Goal: Task Accomplishment & Management: Complete application form

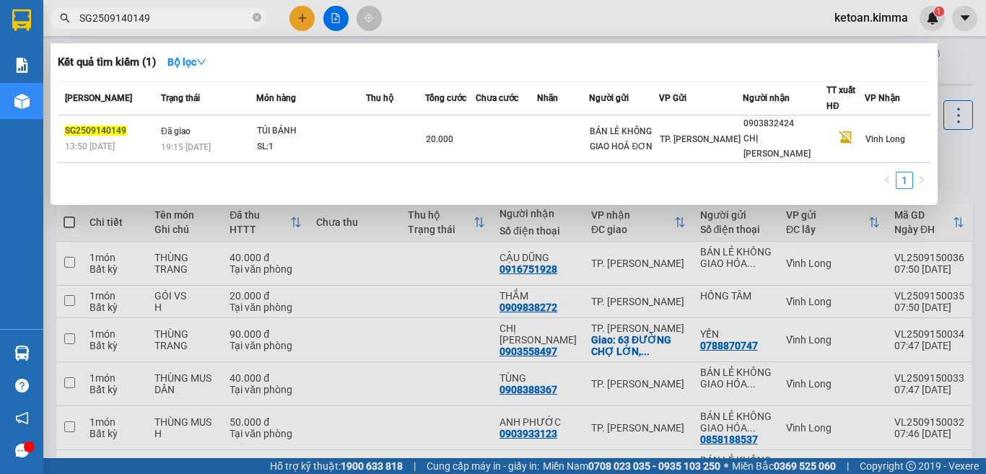
click at [171, 21] on input "SG2509140149" at bounding box center [164, 18] width 170 height 16
click at [170, 20] on input "SG2509140149" at bounding box center [164, 18] width 170 height 16
paste input "51"
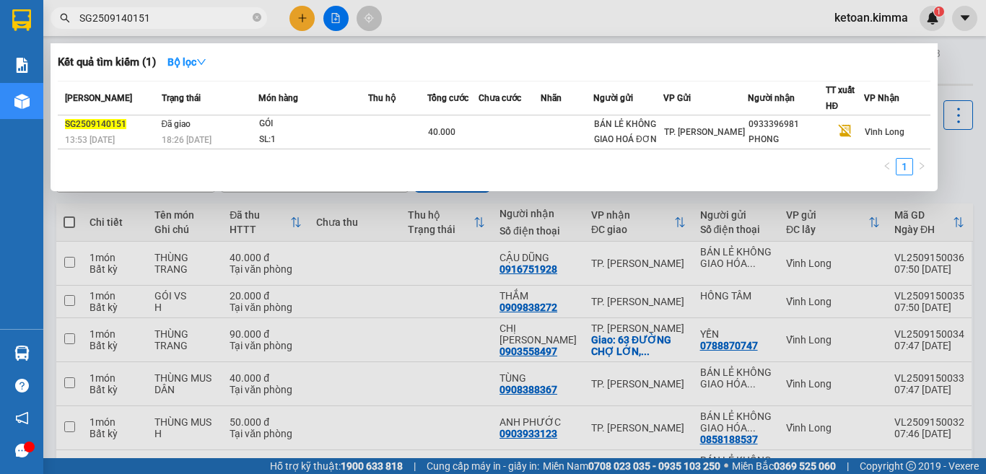
click at [136, 14] on input "SG2509140151" at bounding box center [164, 18] width 170 height 16
paste input "3"
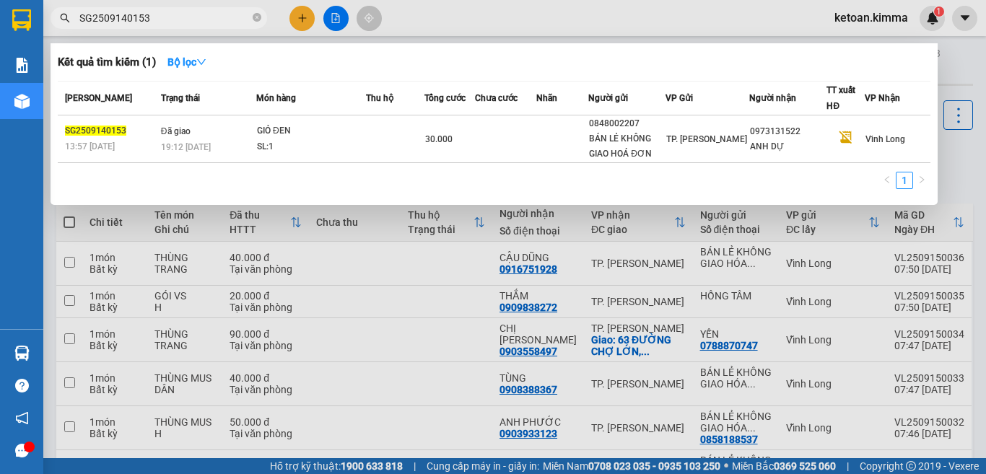
click at [134, 18] on input "SG2509140153" at bounding box center [164, 18] width 170 height 16
paste input "4"
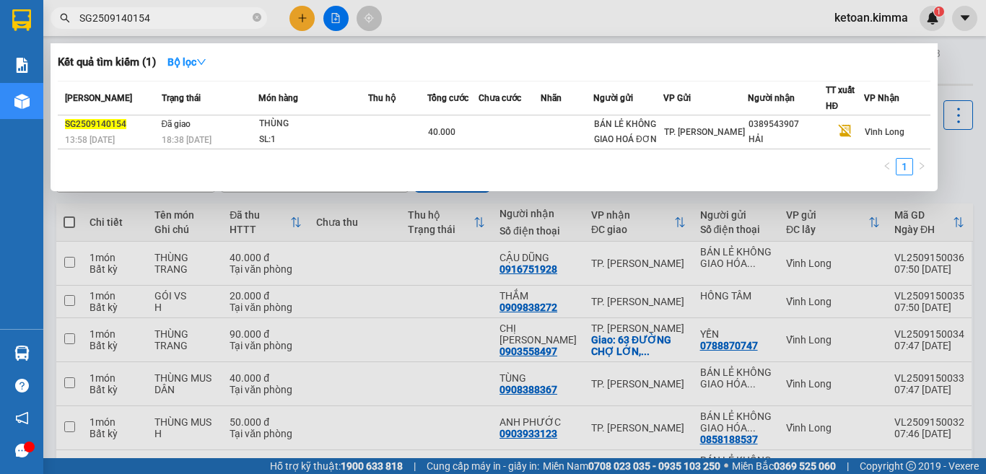
click at [130, 15] on input "SG2509140154" at bounding box center [164, 18] width 170 height 16
paste input "8"
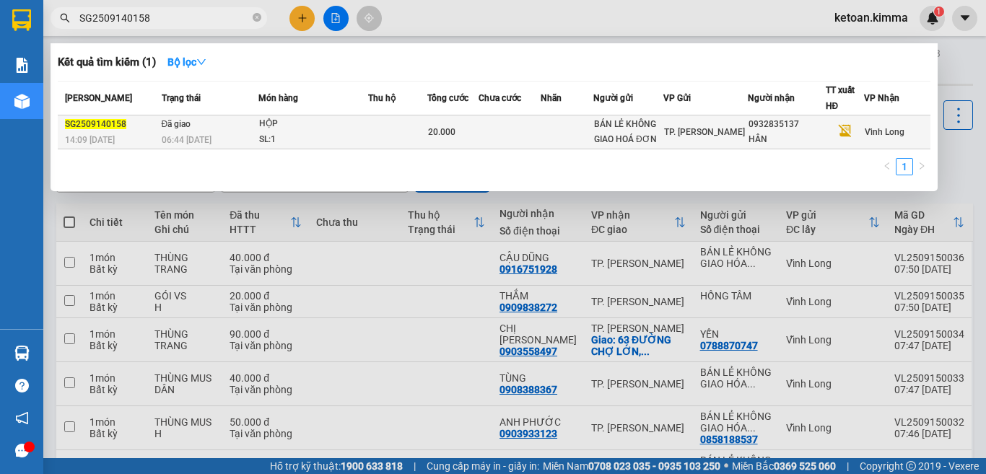
type input "SG2509140158"
click at [235, 131] on td "Đã giao 06:44 - 15/09" at bounding box center [208, 132] width 100 height 34
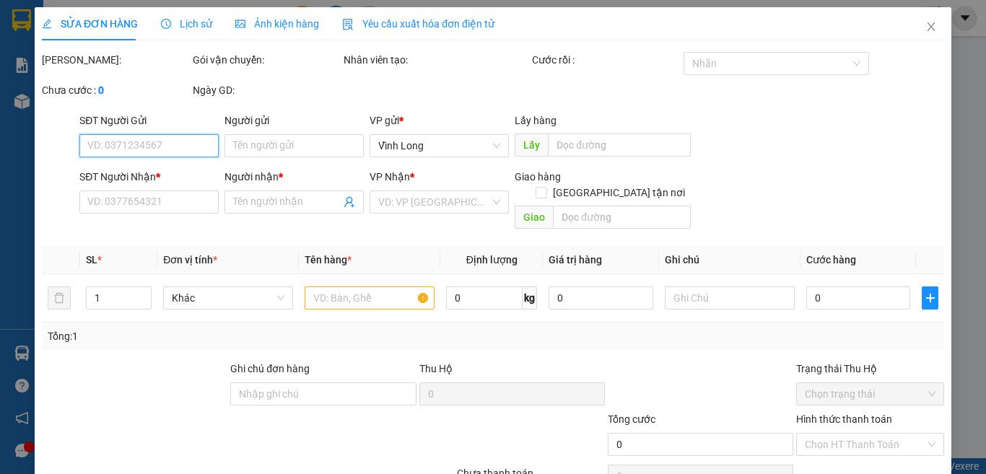
type input "BÁN LẺ KHÔNG GIAO HOÁ ĐƠN"
type input "0932835137"
type input "HÂN"
type input "NHI G"
type input "20.000"
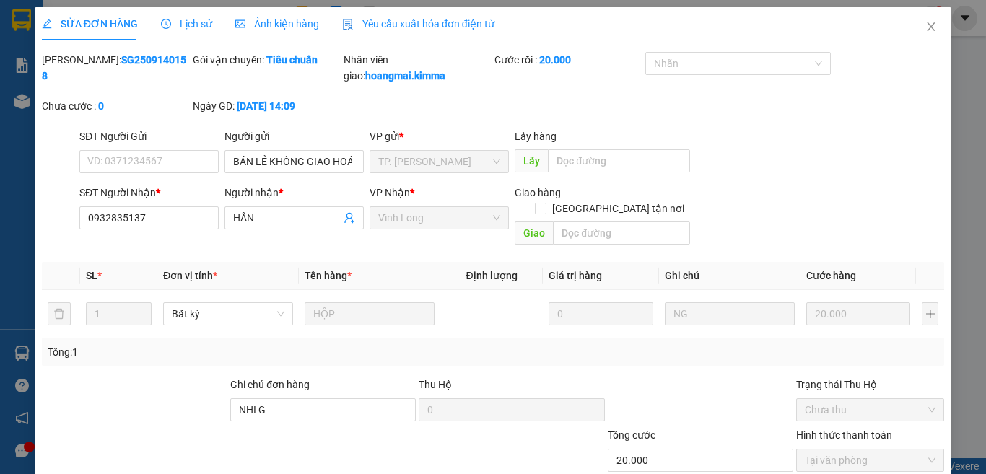
click at [457, 19] on span "Yêu cầu xuất hóa đơn điện tử" at bounding box center [418, 24] width 152 height 12
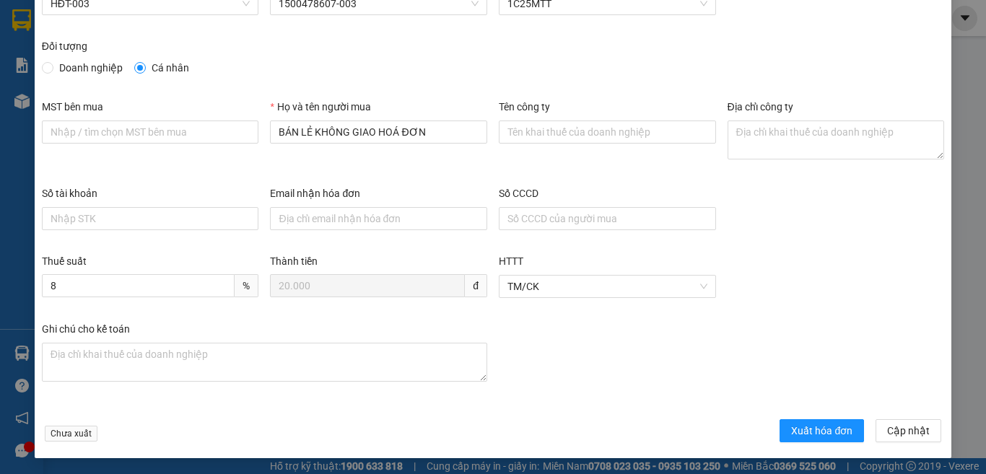
scroll to position [82, 0]
click at [791, 428] on span "Xuất hóa đơn" at bounding box center [821, 430] width 61 height 16
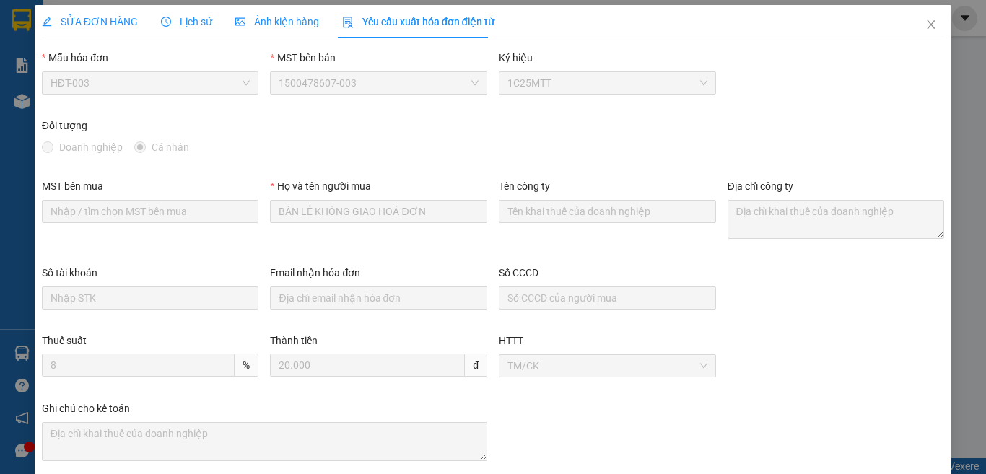
scroll to position [0, 0]
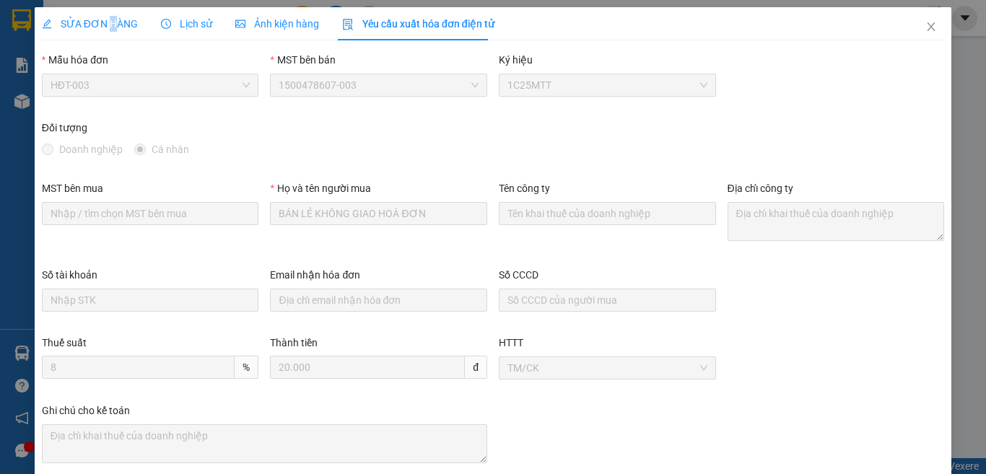
click at [110, 24] on span "SỬA ĐƠN HÀNG" at bounding box center [90, 24] width 96 height 12
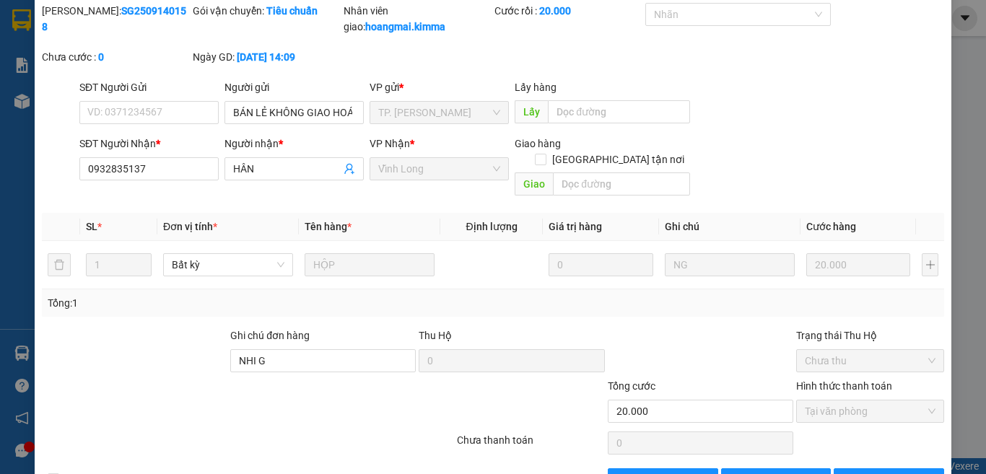
scroll to position [79, 0]
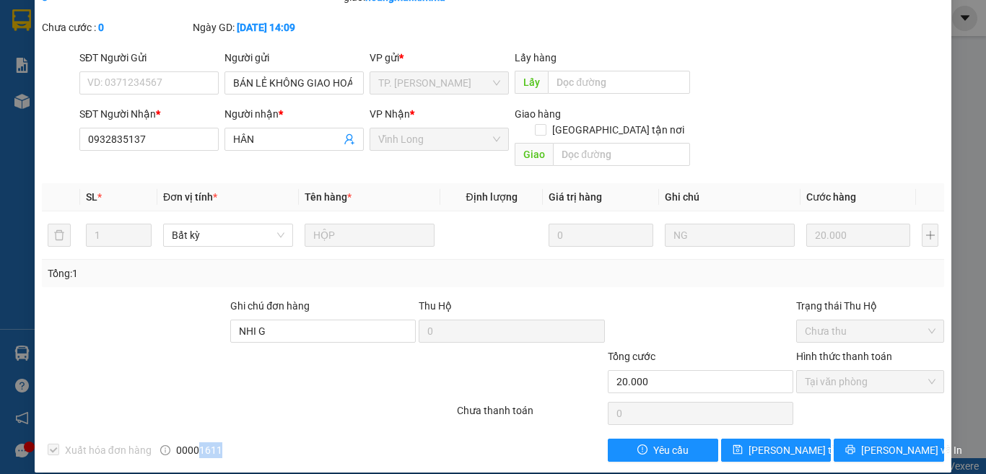
drag, startPoint x: 196, startPoint y: 434, endPoint x: 248, endPoint y: 434, distance: 52.0
click at [248, 439] on div "Xuất hóa đơn hàng 00001611" at bounding box center [153, 450] width 227 height 23
copy span "1611"
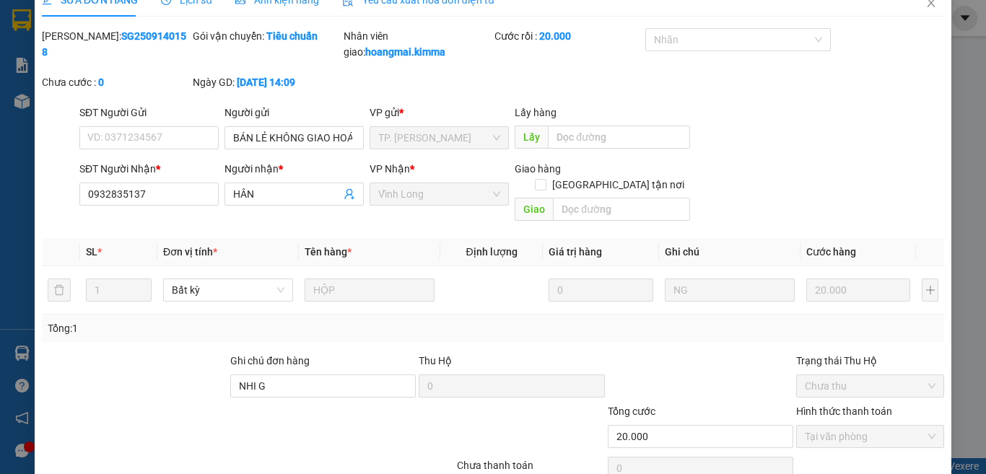
scroll to position [0, 0]
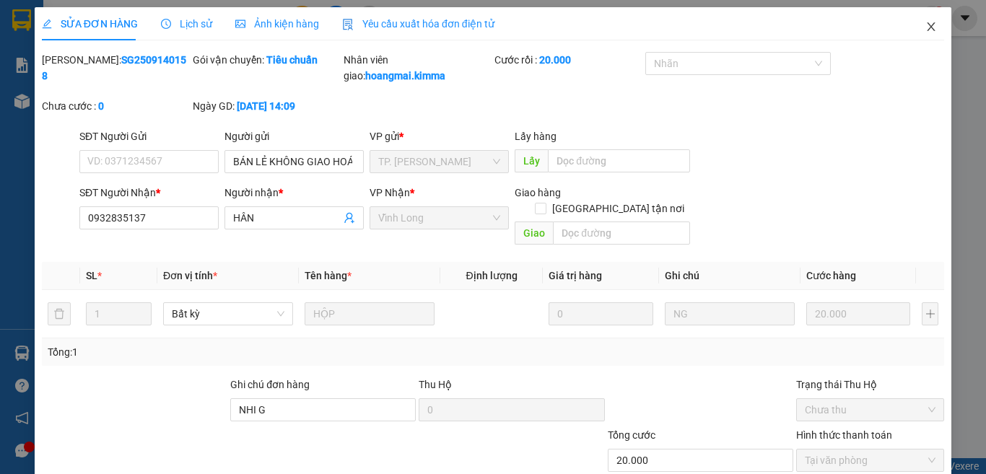
click at [925, 25] on icon "close" at bounding box center [931, 27] width 12 height 12
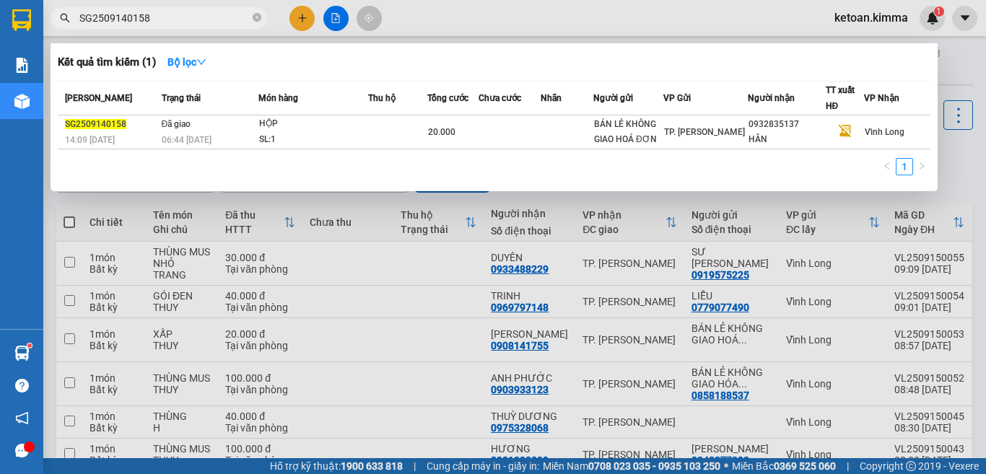
click at [131, 22] on input "SG2509140158" at bounding box center [164, 18] width 170 height 16
paste input "74"
click at [97, 11] on input "SG2509140174" at bounding box center [164, 18] width 170 height 16
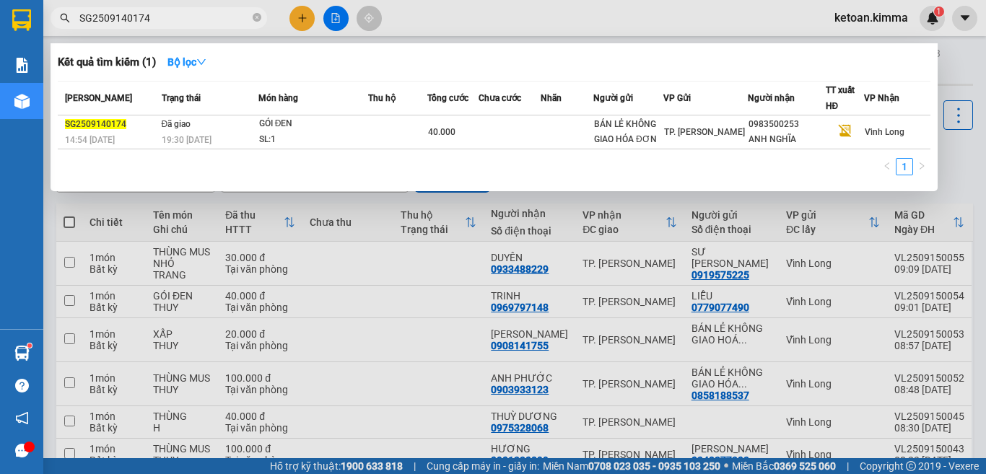
paste input "7"
click at [111, 21] on input "SG2509140177" at bounding box center [164, 18] width 170 height 16
paste input "89"
click at [108, 20] on input "SG2509140189" at bounding box center [164, 18] width 170 height 16
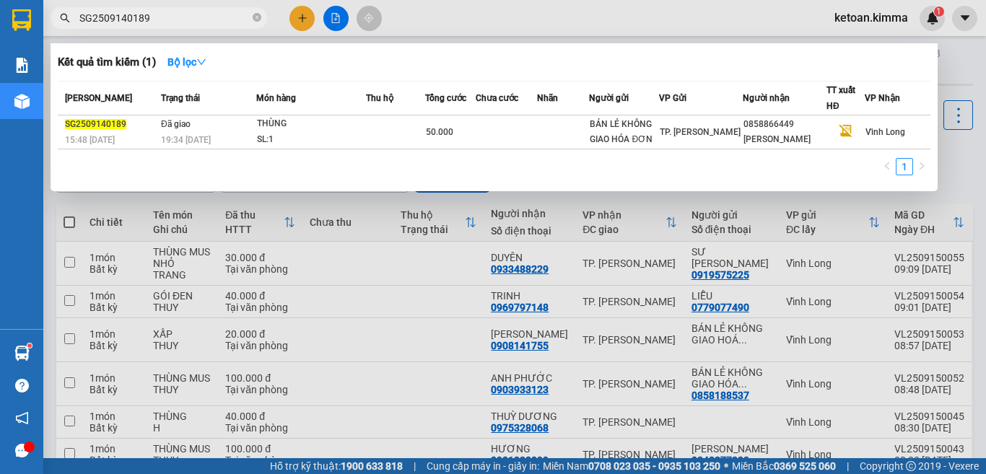
click at [112, 21] on input "SG2509140189" at bounding box center [164, 18] width 170 height 16
click at [116, 16] on input "SG2509140189" at bounding box center [164, 18] width 170 height 16
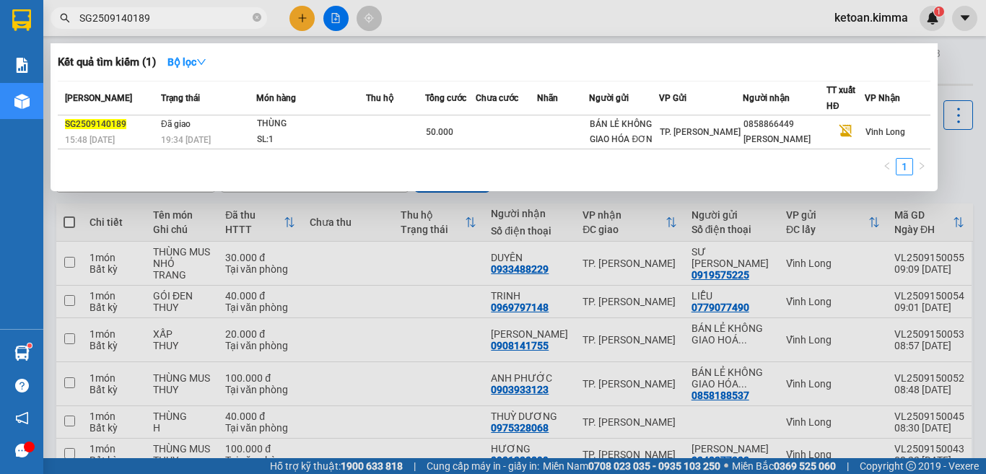
paste input "2"
click at [89, 22] on input "SG2509140182" at bounding box center [164, 18] width 170 height 16
paste input "1"
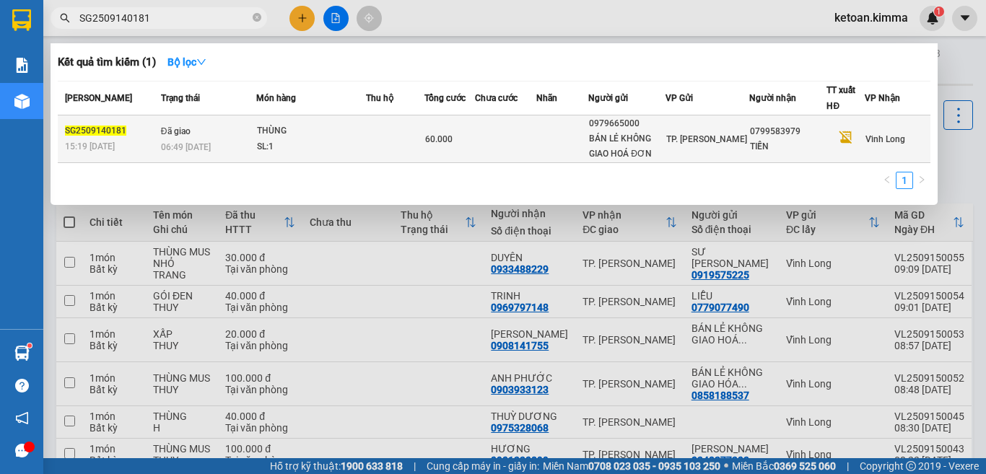
type input "SG2509140181"
click at [222, 147] on div "06:49 [DATE]" at bounding box center [208, 147] width 95 height 16
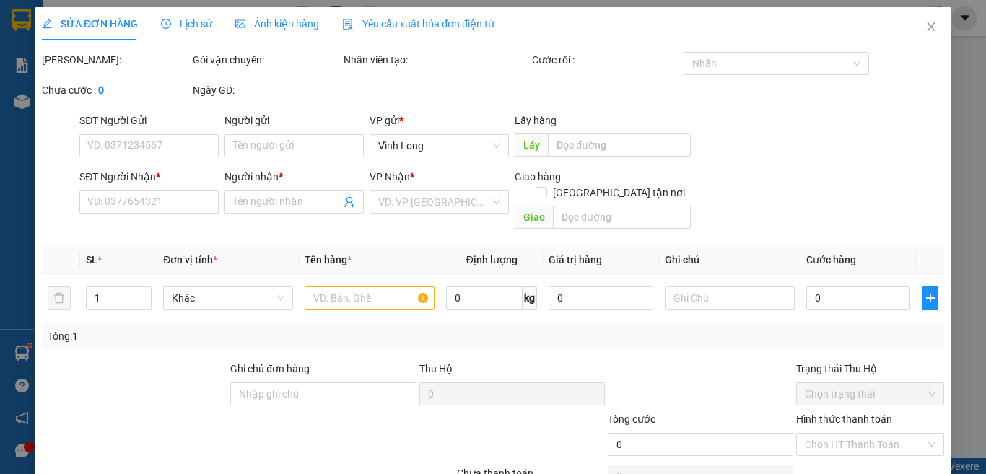
type input "0979665000"
type input "BÁN LẺ KHÔNG GIAO HOÁ ĐƠN"
type input "0799583979"
type input "TIẾN"
type input "60.000"
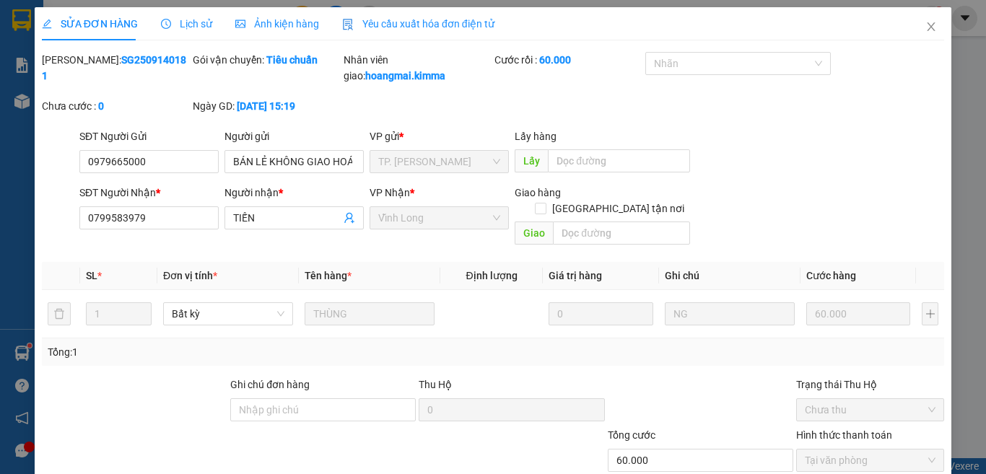
click at [446, 24] on span "Yêu cầu xuất hóa đơn điện tử" at bounding box center [418, 24] width 152 height 12
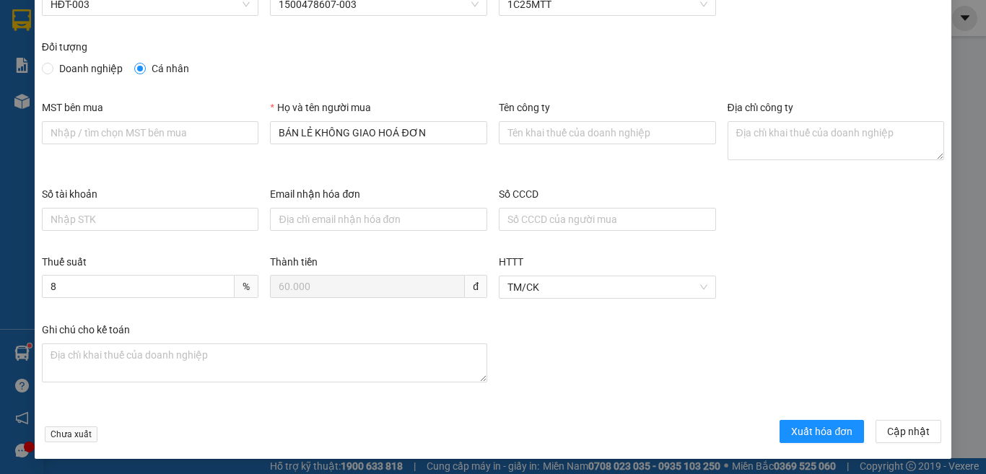
scroll to position [82, 0]
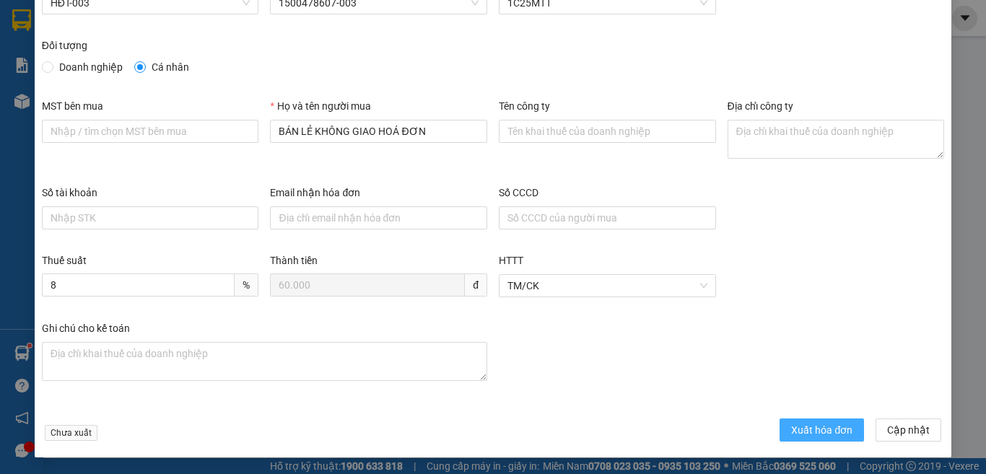
click at [794, 427] on span "Xuất hóa đơn" at bounding box center [821, 430] width 61 height 16
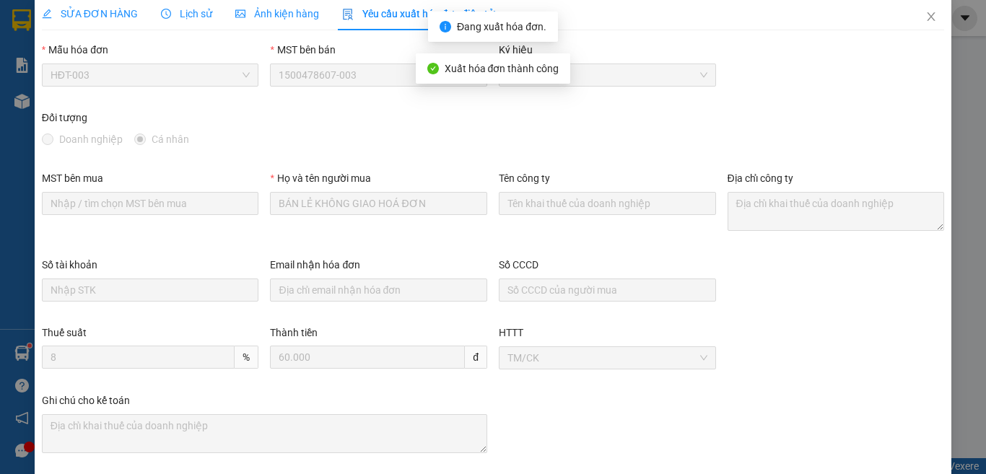
scroll to position [0, 0]
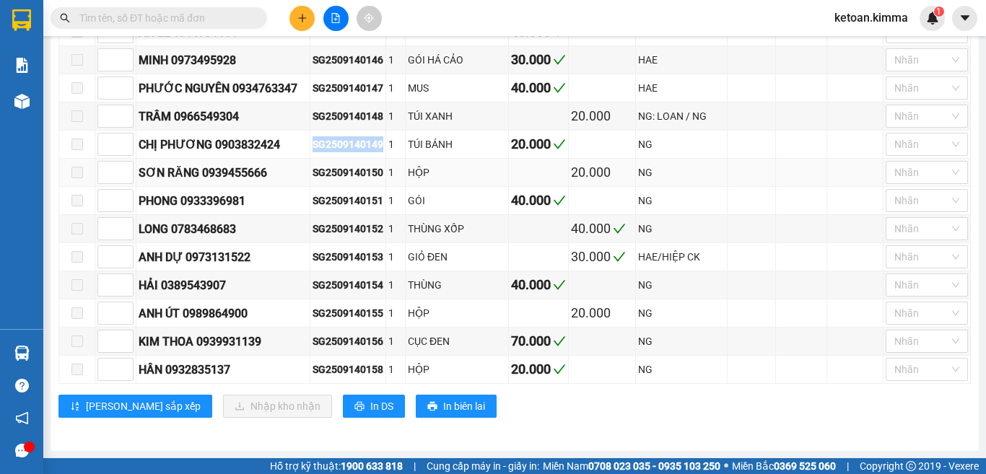
scroll to position [1585, 0]
click at [347, 205] on div "SG2509140151" at bounding box center [347, 201] width 71 height 16
copy div "SG2509140151"
click at [339, 227] on div "SG2509140152" at bounding box center [347, 229] width 71 height 16
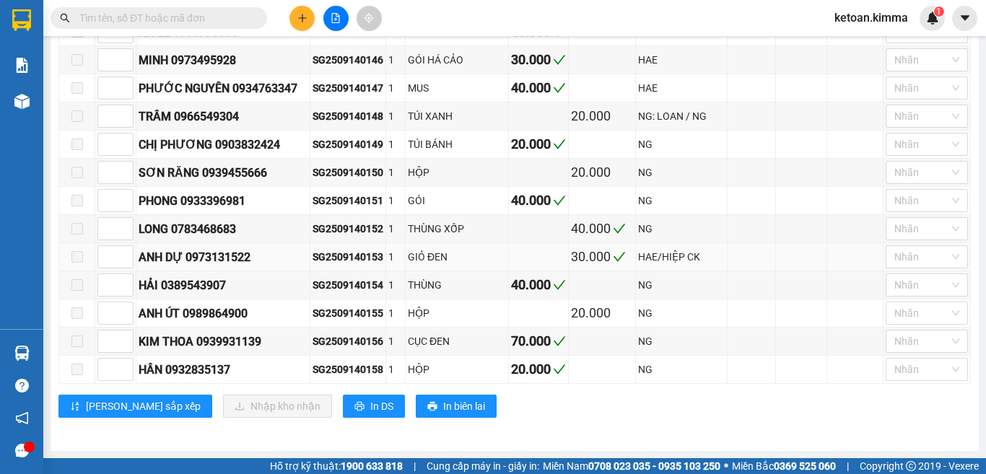
click at [339, 254] on div "SG2509140153" at bounding box center [347, 257] width 71 height 16
copy div "SG2509140153"
click at [337, 286] on div "SG2509140154" at bounding box center [347, 285] width 71 height 16
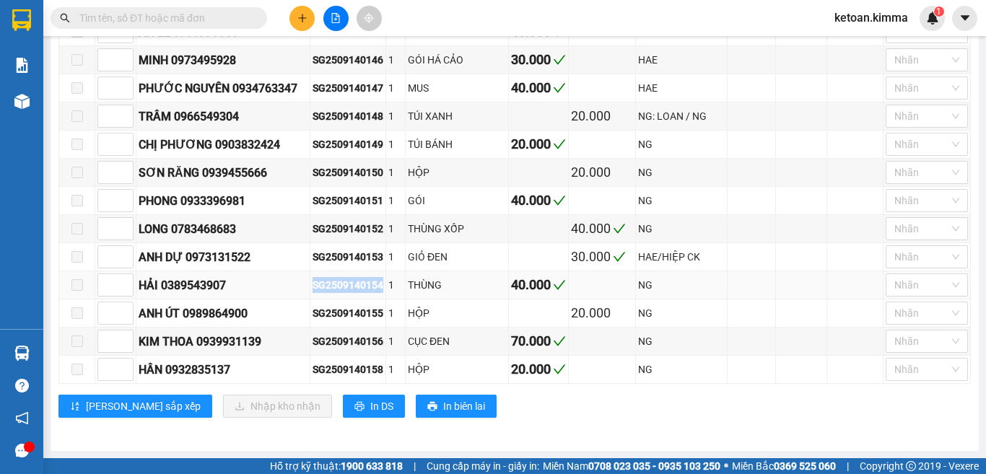
copy div "SG2509140154"
click at [351, 365] on div "SG2509140158" at bounding box center [347, 370] width 71 height 16
copy div "SG2509140158"
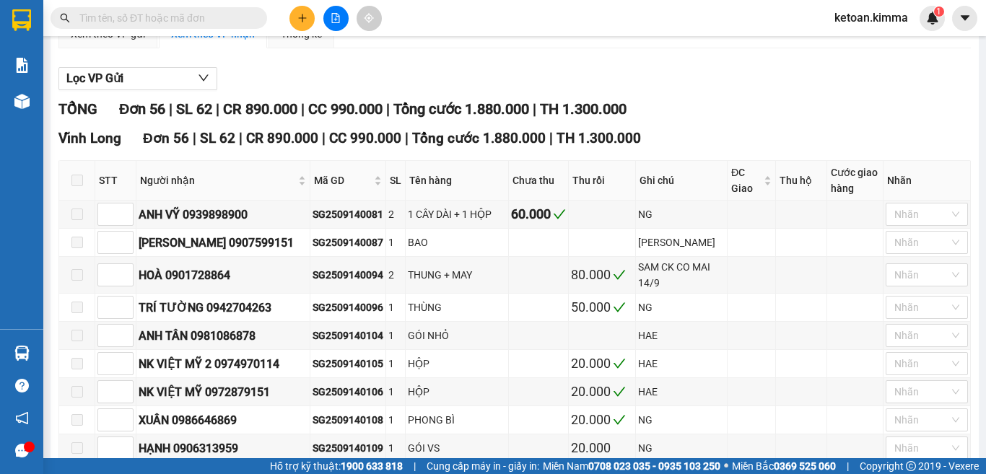
scroll to position [0, 0]
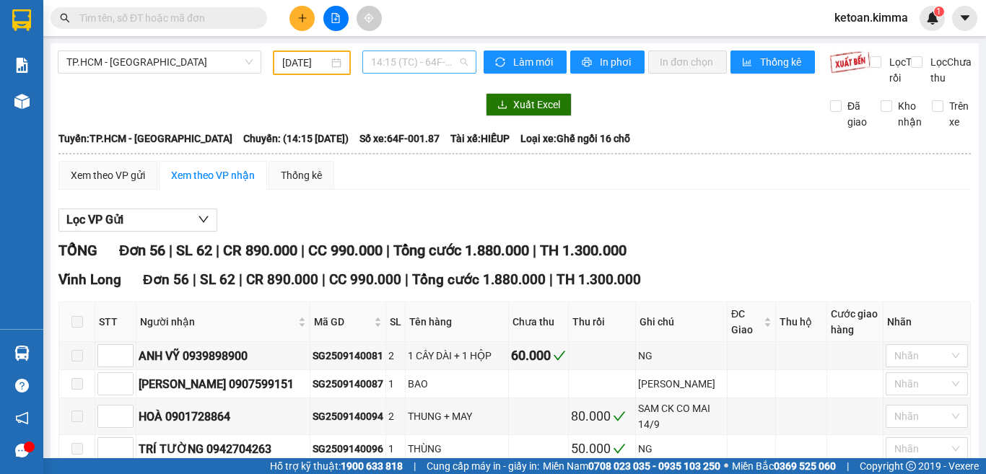
click at [404, 62] on span "14:15 (TC) - 64F-001.87" at bounding box center [419, 62] width 97 height 22
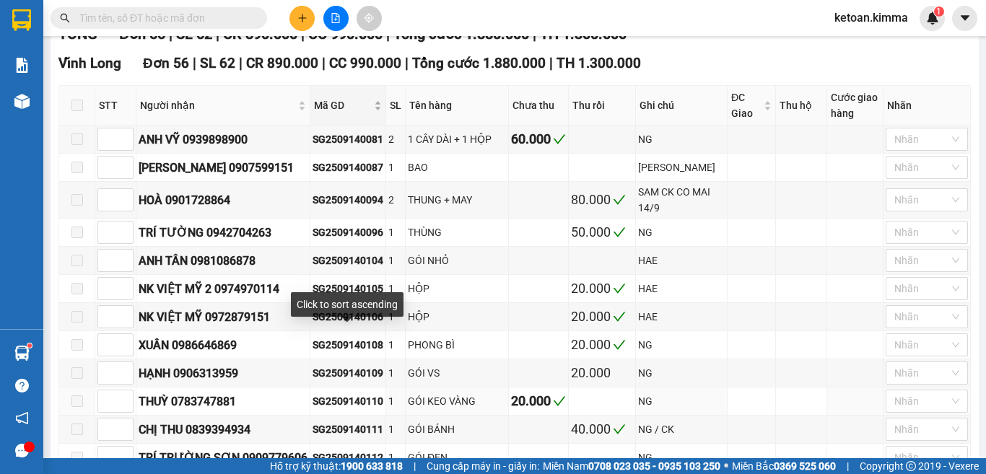
scroll to position [361, 0]
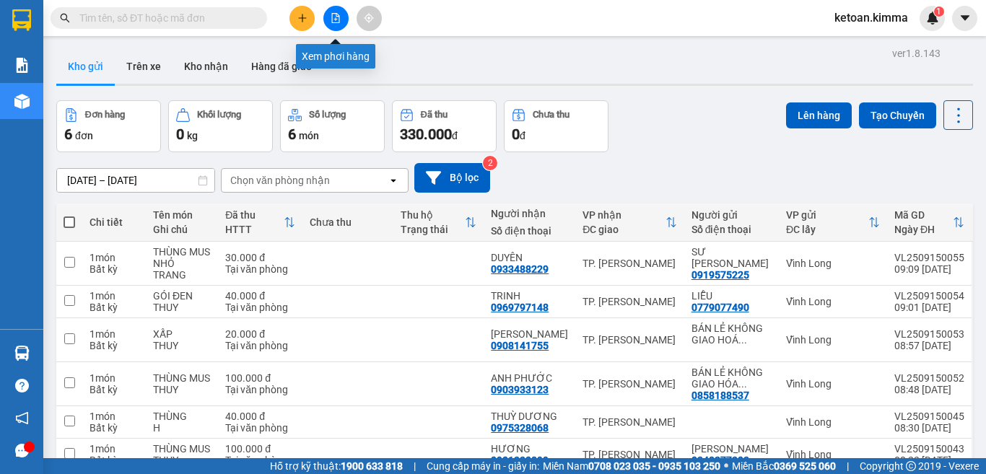
click at [348, 17] on button at bounding box center [335, 18] width 25 height 25
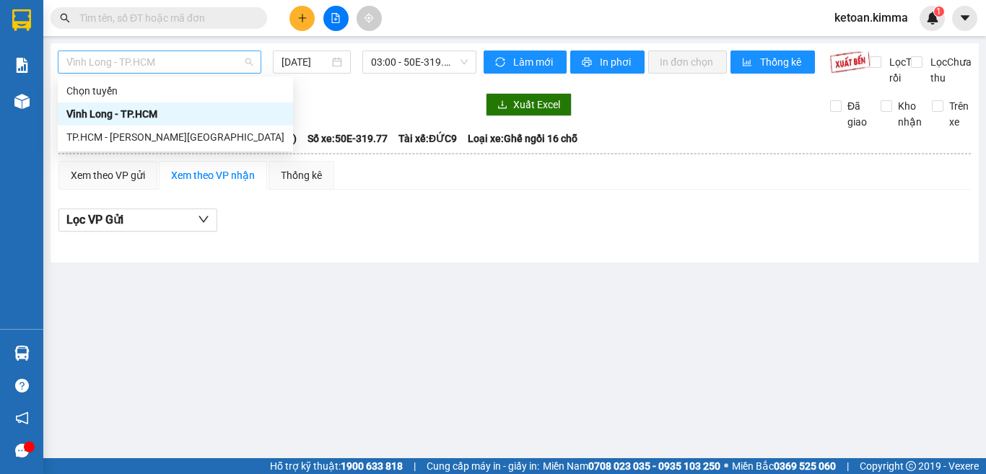
click at [160, 63] on span "Vĩnh Long - TP.HCM" at bounding box center [159, 62] width 186 height 22
click at [144, 133] on div "TP.HCM - Vĩnh Long" at bounding box center [175, 137] width 218 height 16
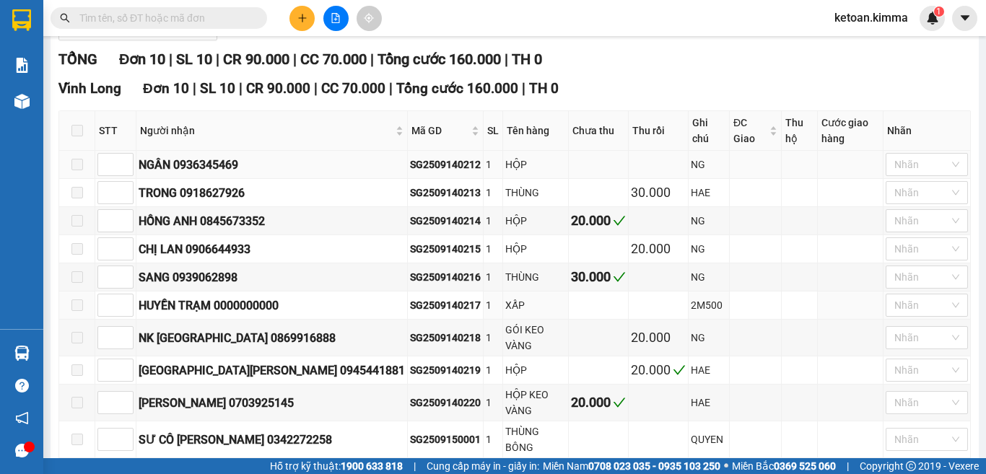
scroll to position [216, 0]
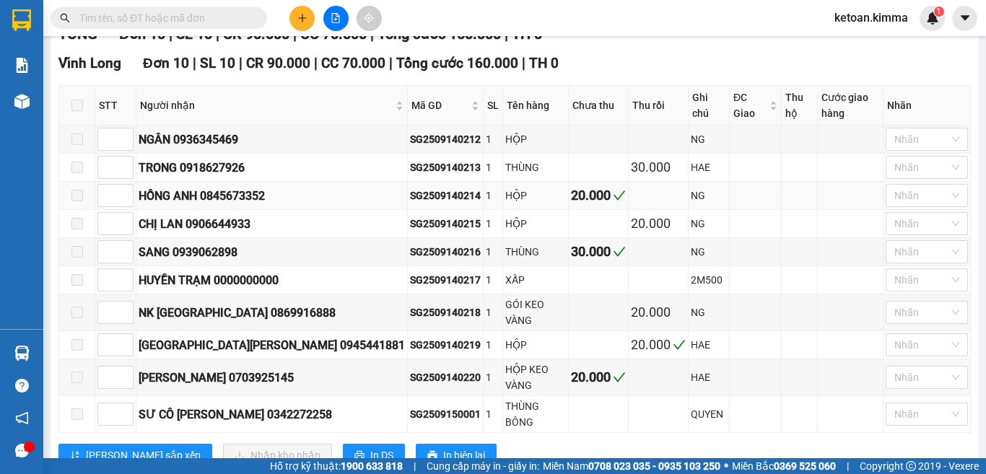
click at [410, 190] on div "SG2509140214" at bounding box center [445, 196] width 71 height 16
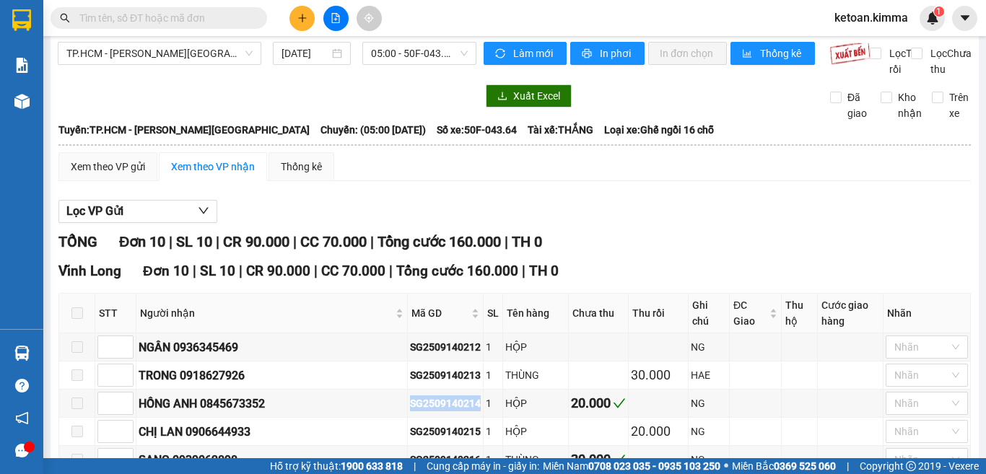
scroll to position [0, 0]
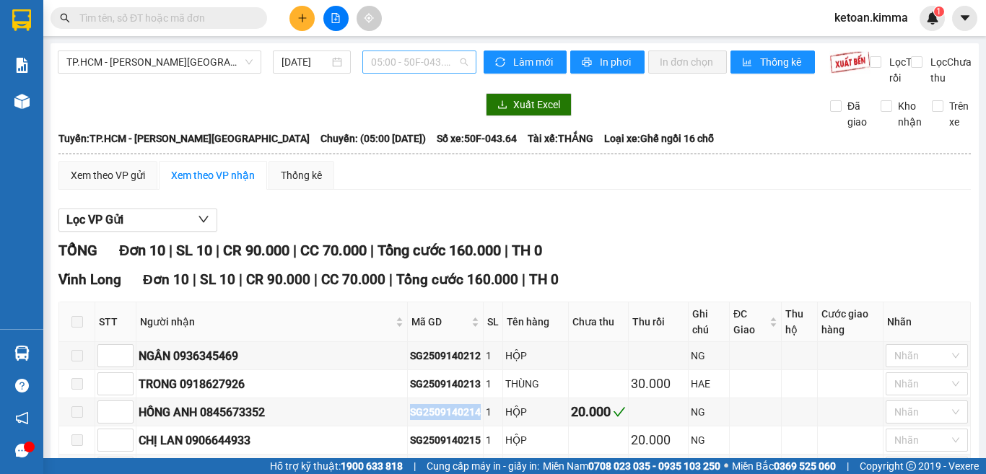
click at [406, 69] on span "05:00 - 50F-043.64" at bounding box center [419, 62] width 97 height 22
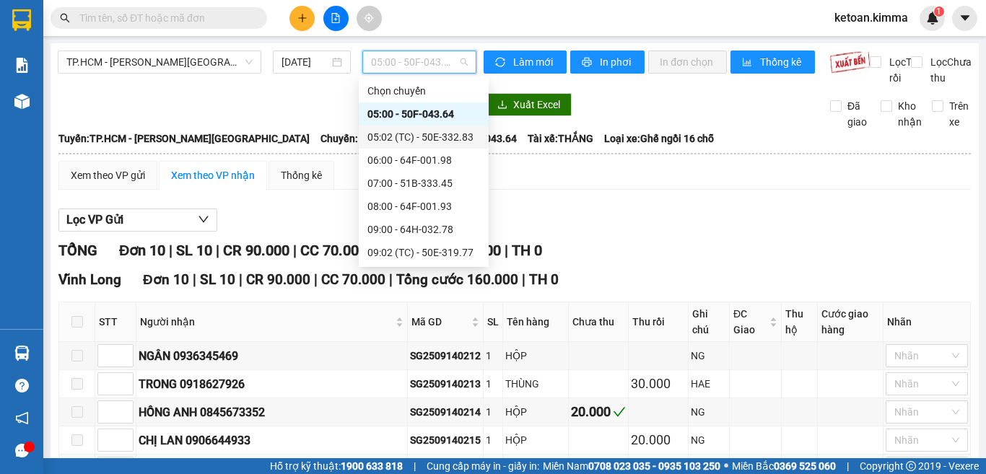
click at [426, 134] on div "05:02 (TC) - 50E-332.83" at bounding box center [423, 137] width 113 height 16
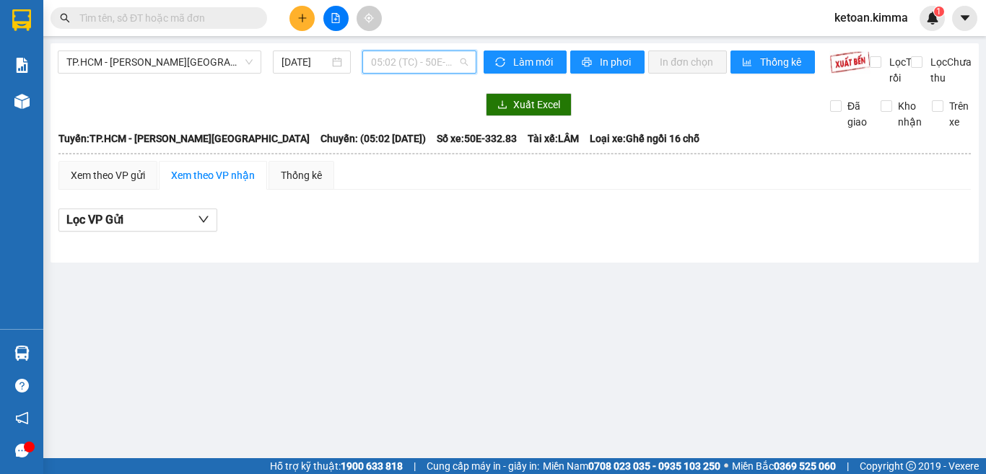
click at [427, 66] on span "05:02 (TC) - 50E-332.83" at bounding box center [419, 62] width 97 height 22
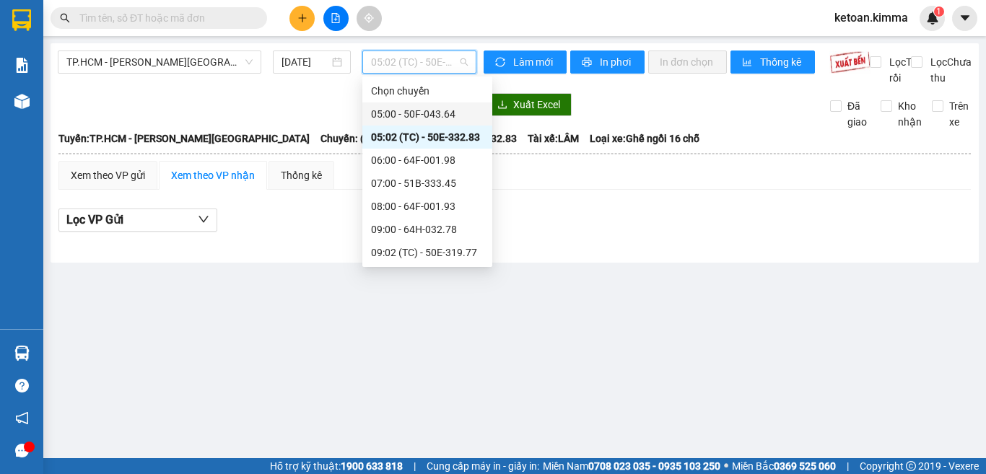
click at [429, 113] on div "05:00 - 50F-043.64" at bounding box center [427, 114] width 113 height 16
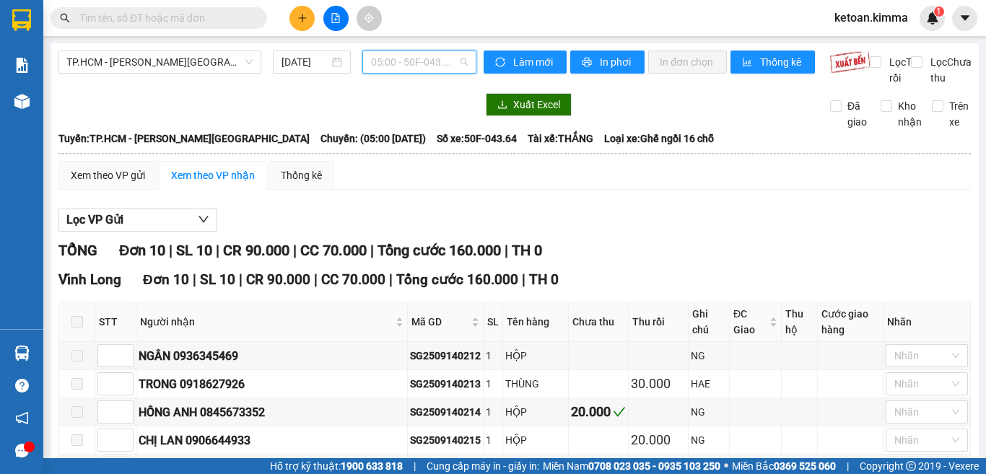
click at [424, 63] on span "05:00 - 50F-043.64" at bounding box center [419, 62] width 97 height 22
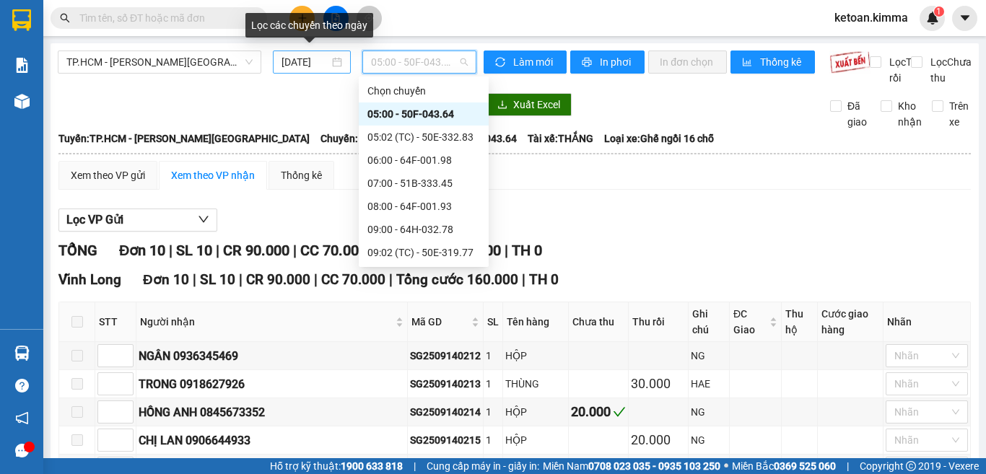
click at [302, 63] on input "15/09/2025" at bounding box center [305, 62] width 48 height 16
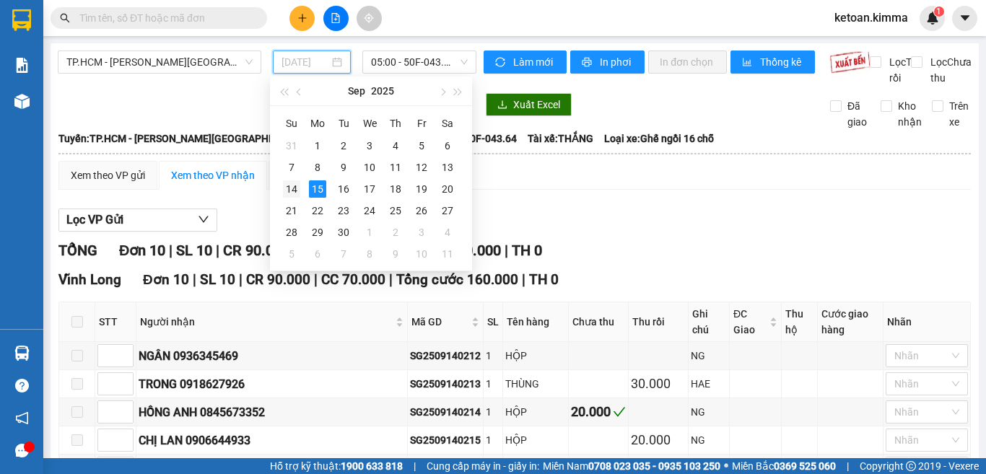
click at [290, 190] on div "14" at bounding box center [291, 188] width 17 height 17
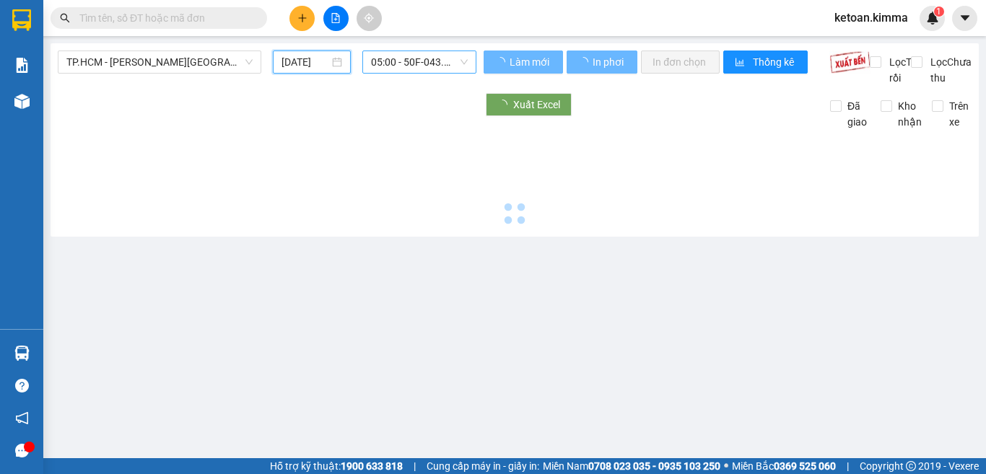
type input "14/09/2025"
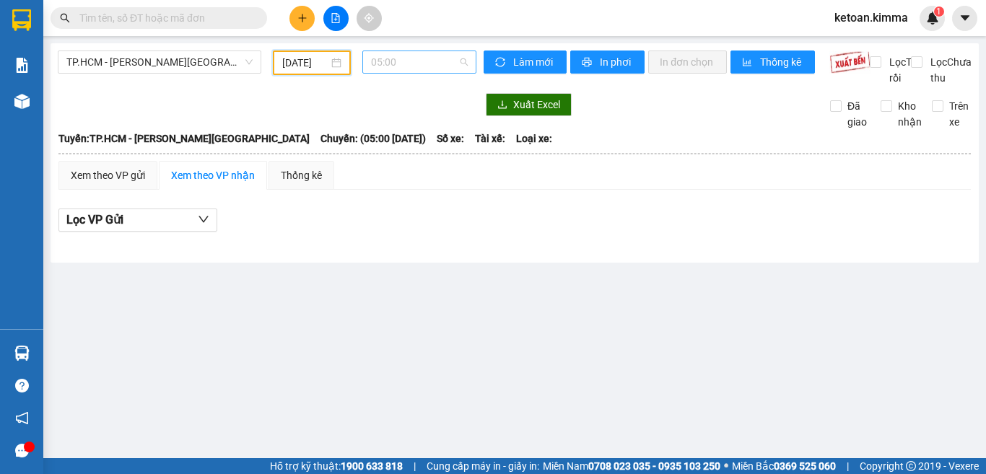
click at [400, 62] on span "05:00" at bounding box center [419, 62] width 97 height 22
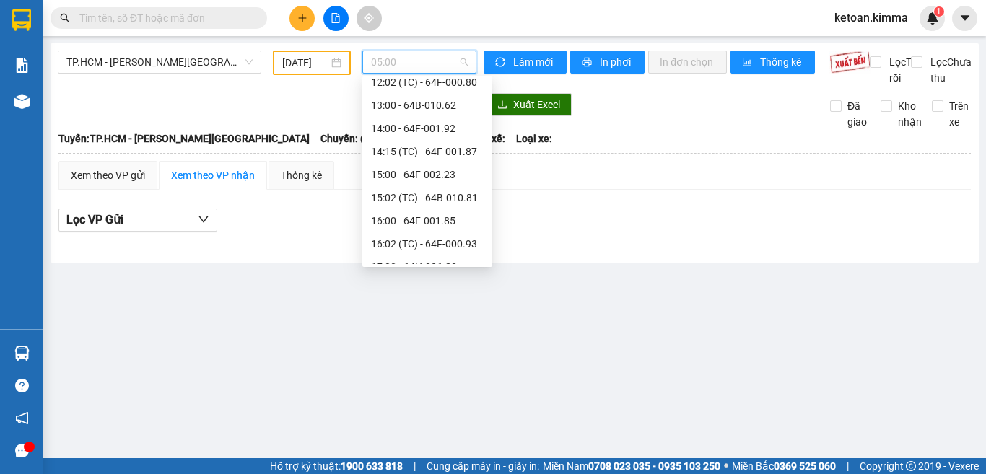
scroll to position [289, 0]
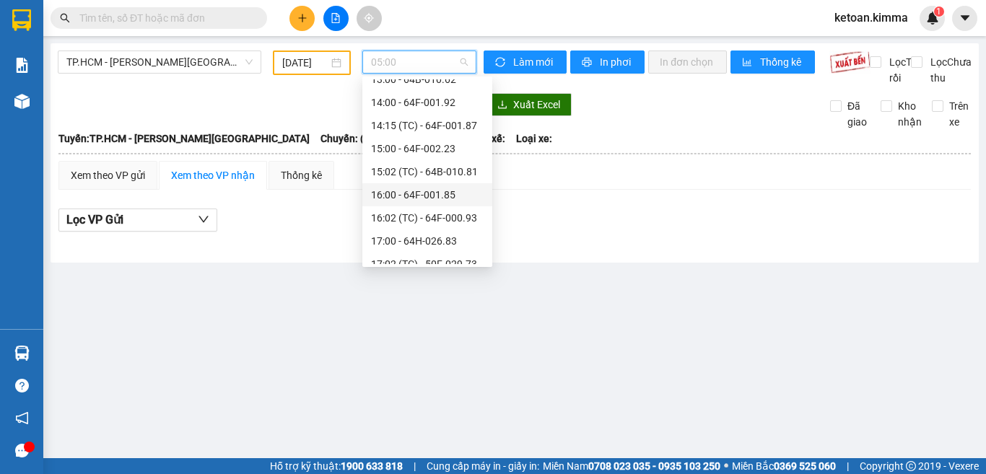
click at [433, 189] on div "16:00 - 64F-001.85" at bounding box center [427, 195] width 113 height 16
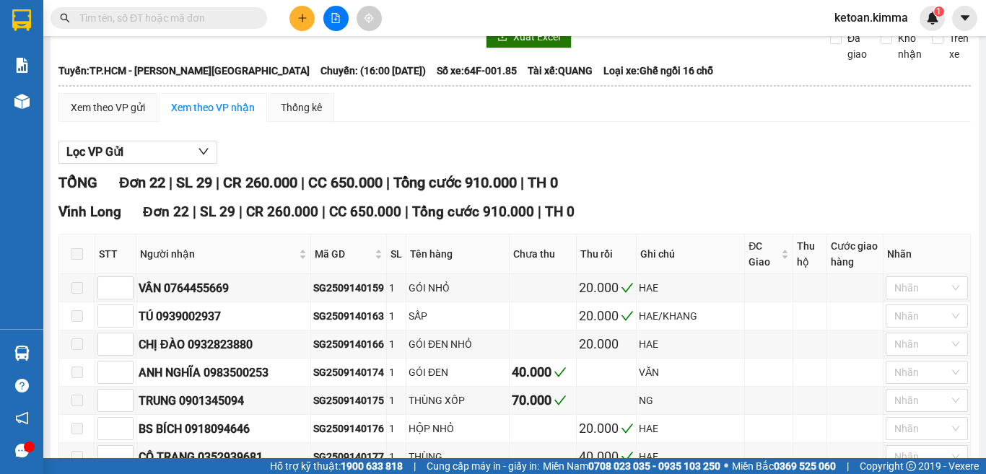
scroll to position [289, 0]
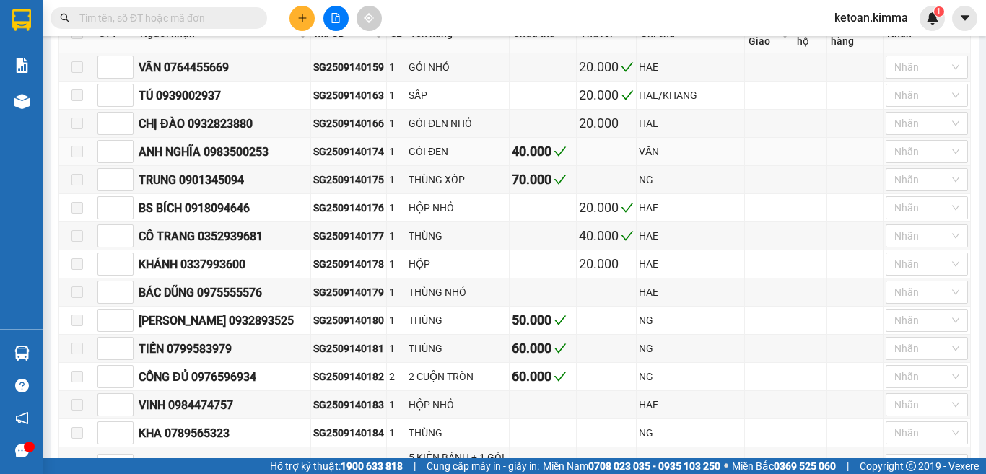
click at [355, 159] on div "SG2509140174" at bounding box center [348, 152] width 71 height 16
copy div "SG2509140174"
click at [387, 250] on td "SG2509140177" at bounding box center [349, 236] width 76 height 28
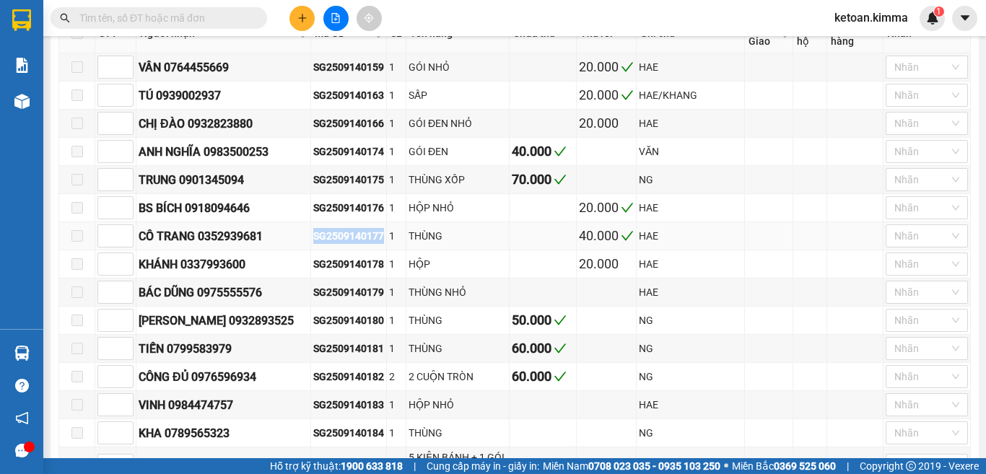
copy div "SG2509140177"
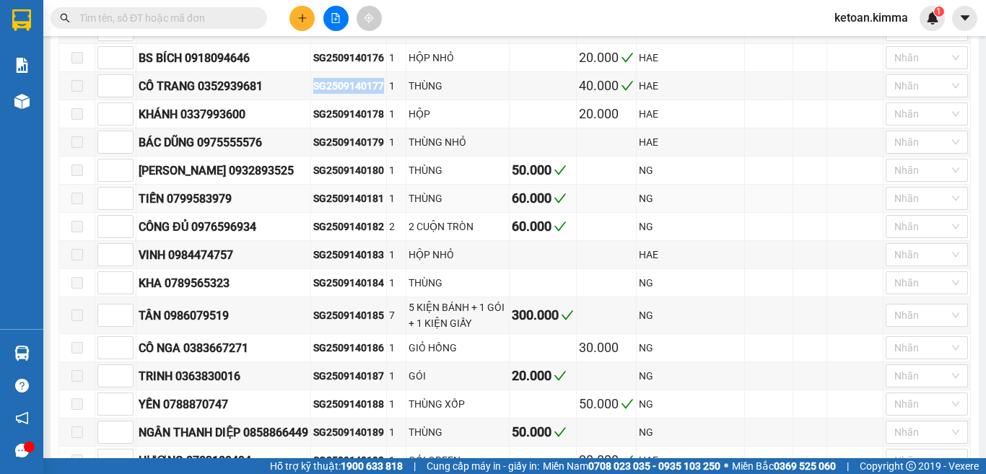
scroll to position [577, 0]
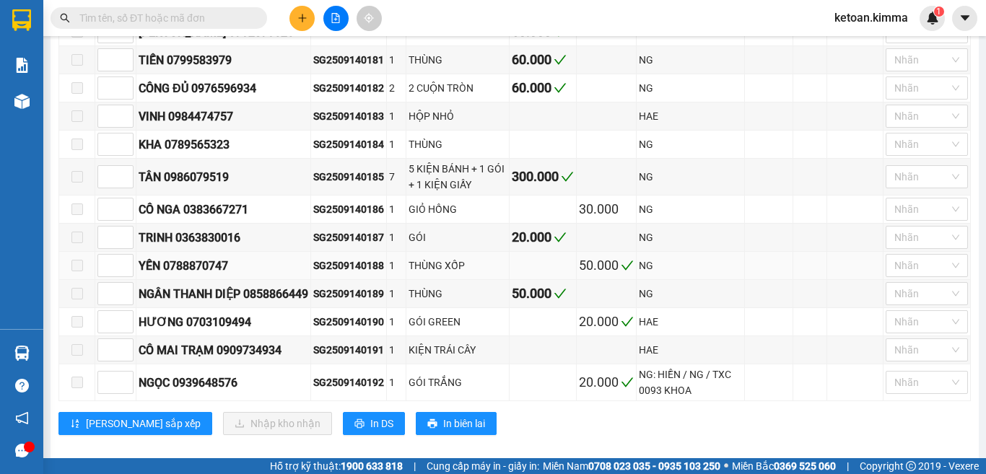
click at [368, 274] on div "SG2509140188" at bounding box center [348, 266] width 71 height 16
drag, startPoint x: 368, startPoint y: 299, endPoint x: 348, endPoint y: 310, distance: 22.9
click at [348, 280] on td "SG2509140188" at bounding box center [349, 266] width 76 height 28
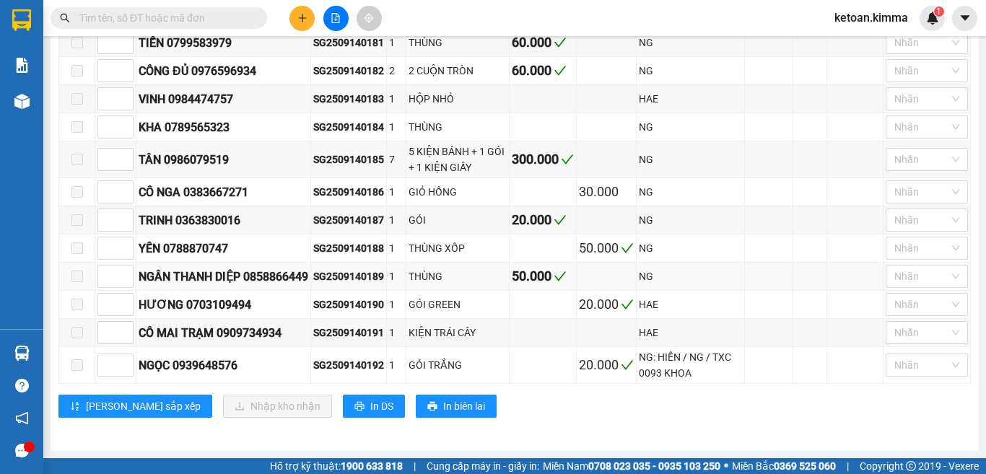
click at [365, 282] on div "SG2509140189" at bounding box center [348, 276] width 71 height 16
copy div "SG2509140189"
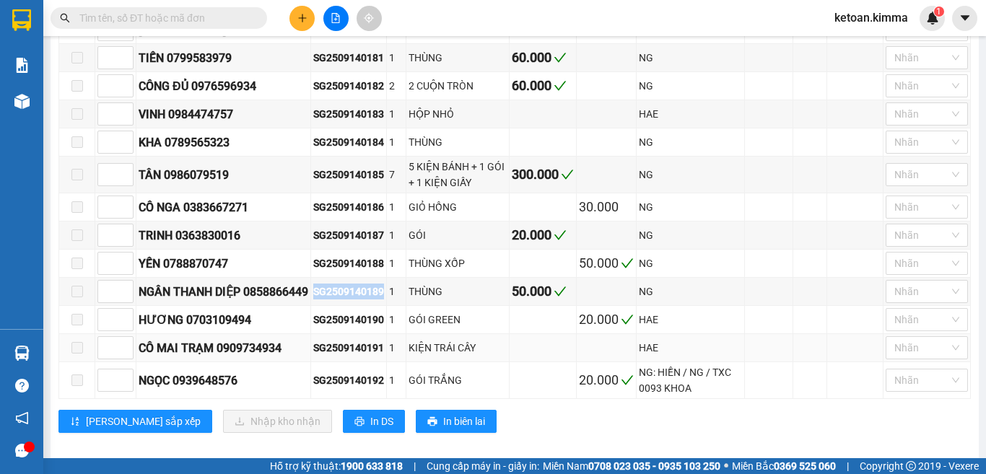
scroll to position [554, 0]
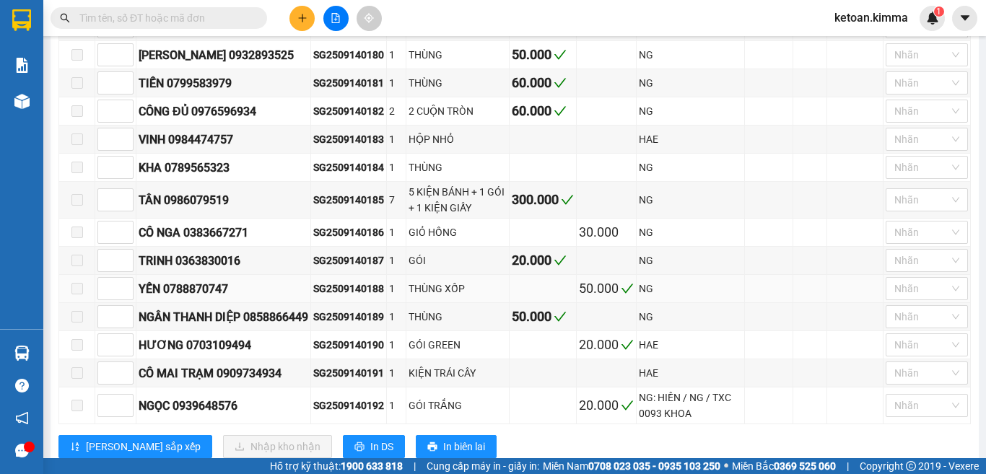
click at [367, 297] on div "SG2509140188" at bounding box center [348, 289] width 71 height 16
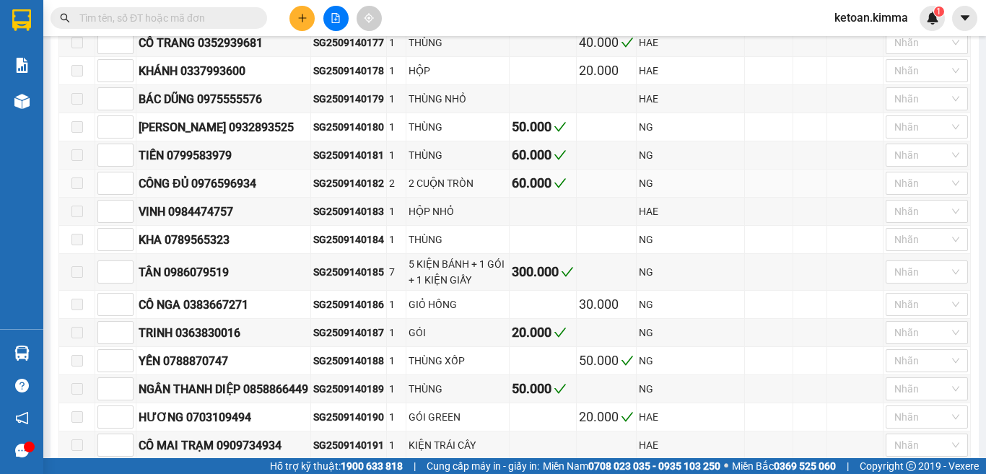
click at [363, 191] on div "SG2509140182" at bounding box center [348, 183] width 71 height 16
copy div "SG2509140182"
click at [359, 163] on div "SG2509140181" at bounding box center [348, 155] width 71 height 16
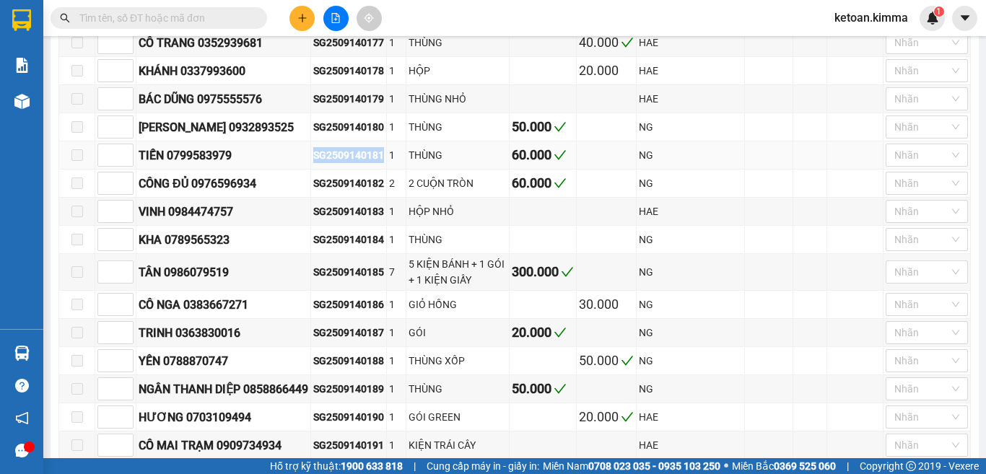
copy div "SG2509140181"
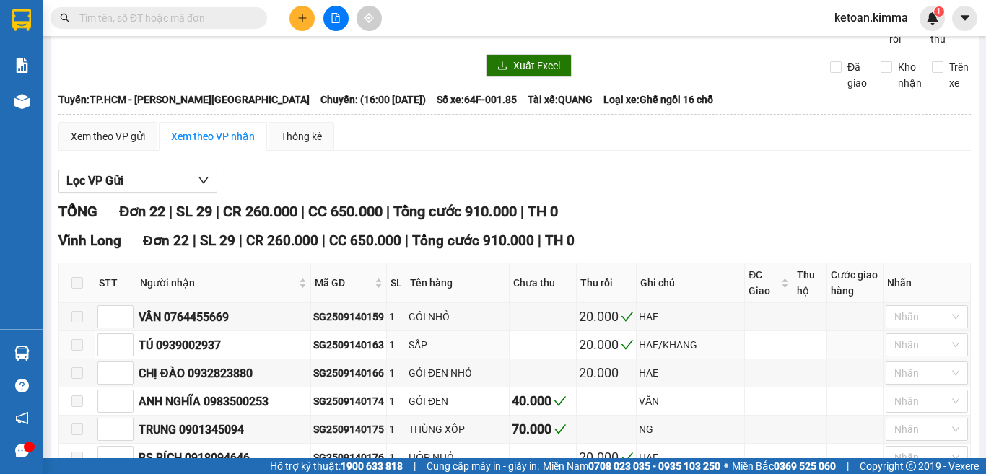
scroll to position [0, 0]
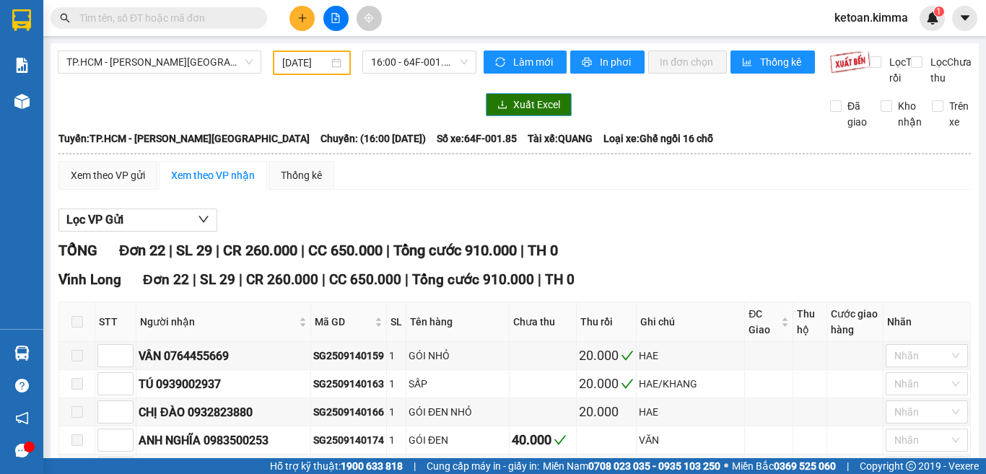
click at [504, 116] on button "Xuất Excel" at bounding box center [529, 104] width 86 height 23
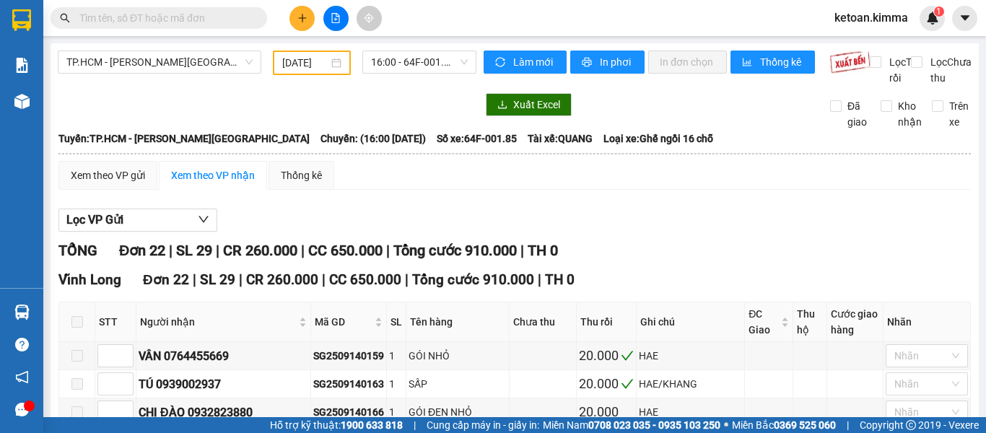
click at [437, 146] on span "Số xe: 64F-001.85" at bounding box center [477, 139] width 80 height 16
copy span "Số xe: 64F-001.85"
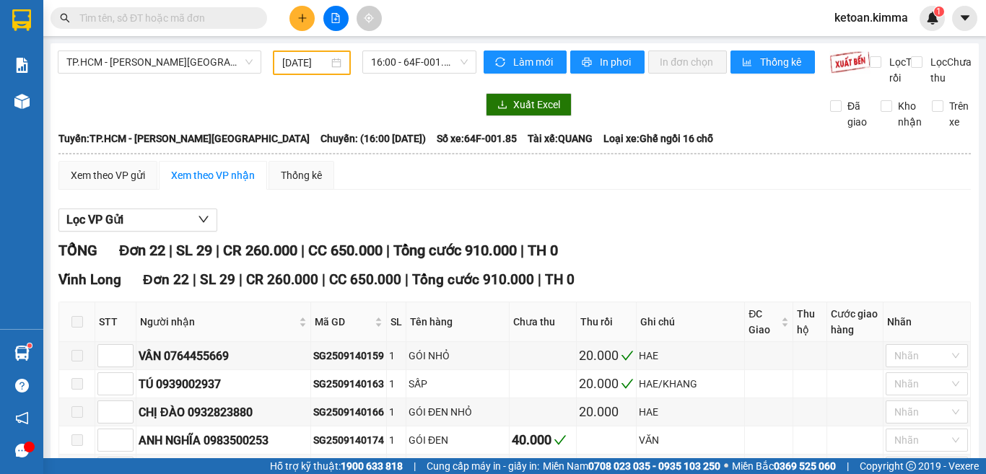
click at [714, 115] on div "Xuất Excel" at bounding box center [646, 104] width 325 height 23
type input "[DATE]"
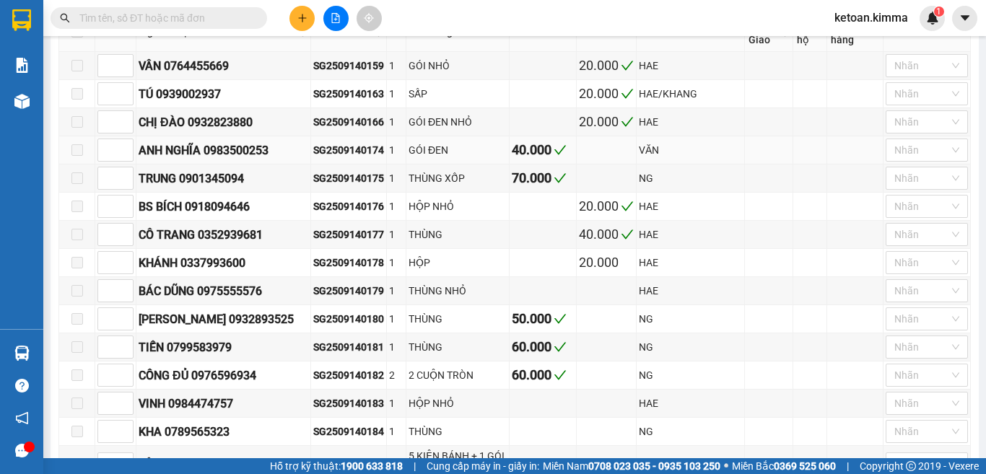
scroll to position [361, 0]
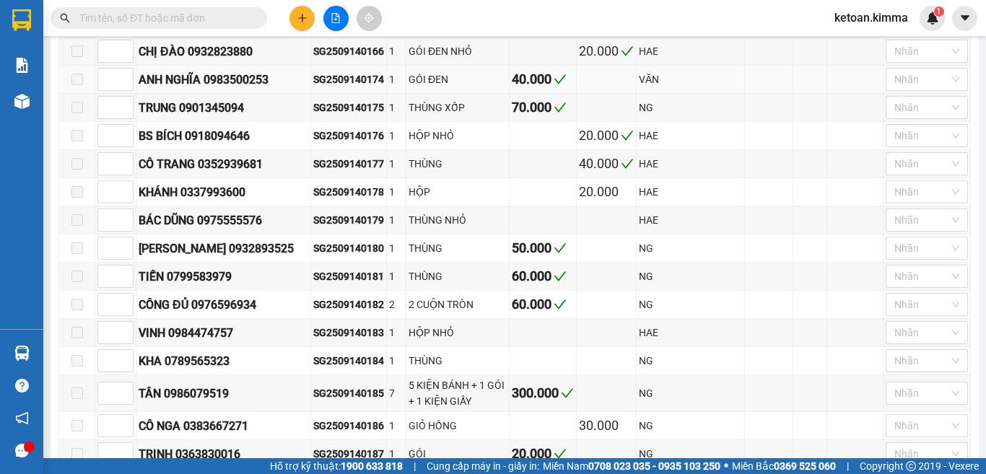
click at [368, 87] on div "SG2509140174" at bounding box center [348, 79] width 71 height 16
click at [372, 172] on div "SG2509140177" at bounding box center [348, 164] width 71 height 16
copy div "SG2509140177"
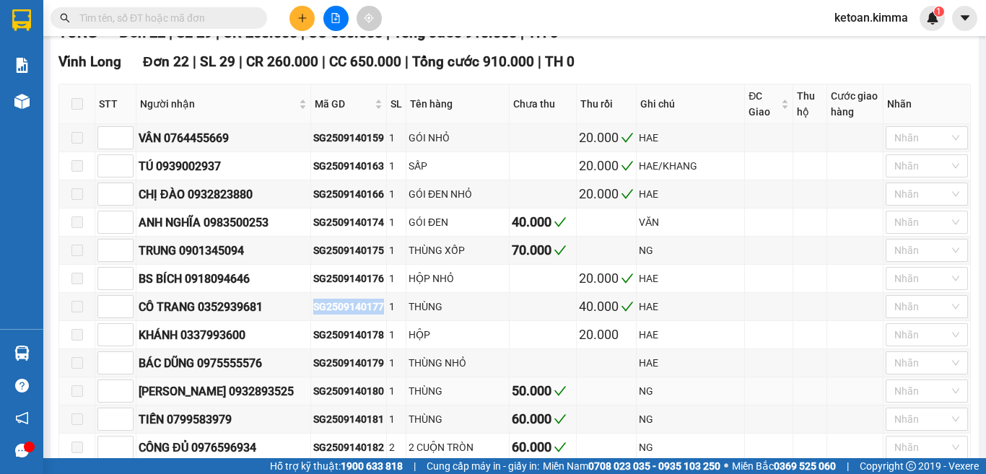
scroll to position [216, 0]
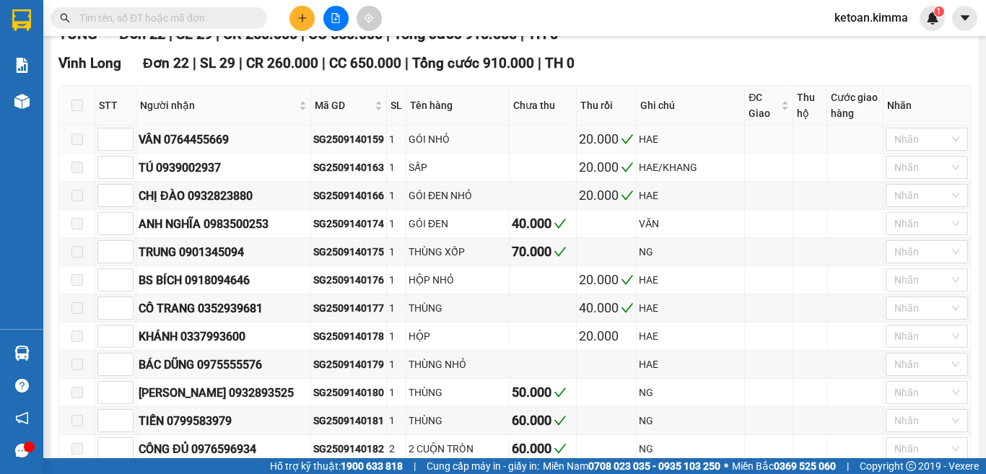
click at [362, 147] on div "SG2509140159" at bounding box center [348, 139] width 71 height 16
copy div "SG2509140159"
click at [366, 175] on div "SG2509140163" at bounding box center [348, 167] width 71 height 16
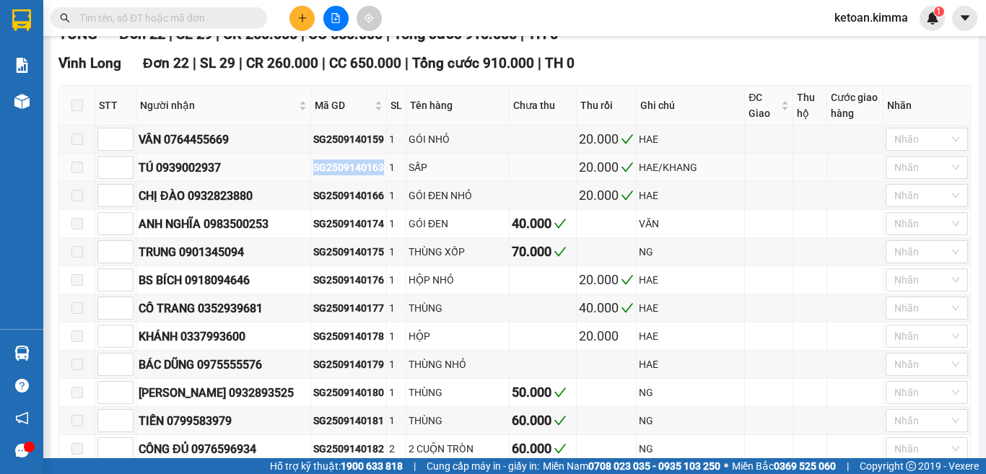
copy div "SG2509140163"
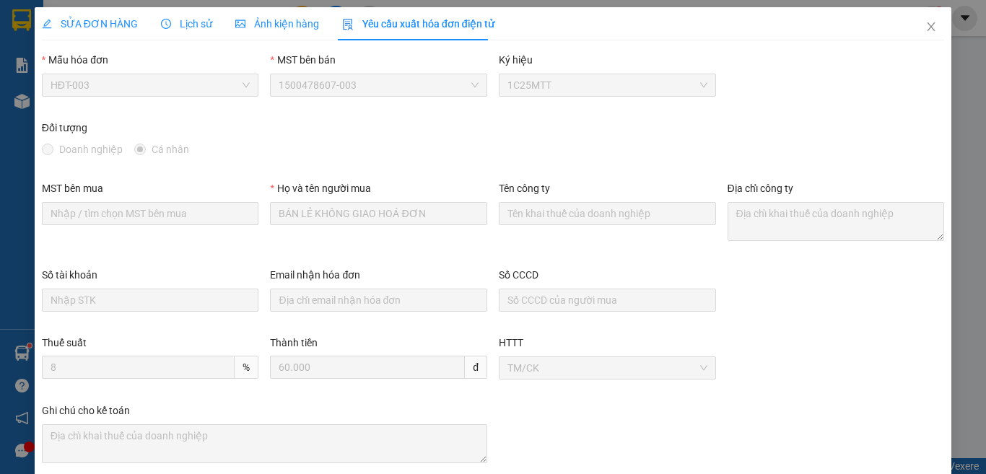
click at [115, 22] on span "SỬA ĐƠN HÀNG" at bounding box center [90, 24] width 96 height 12
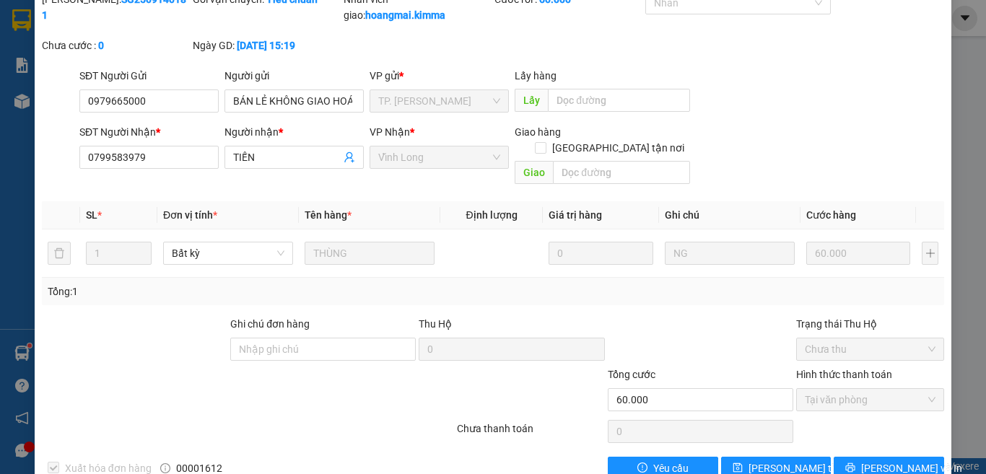
scroll to position [79, 0]
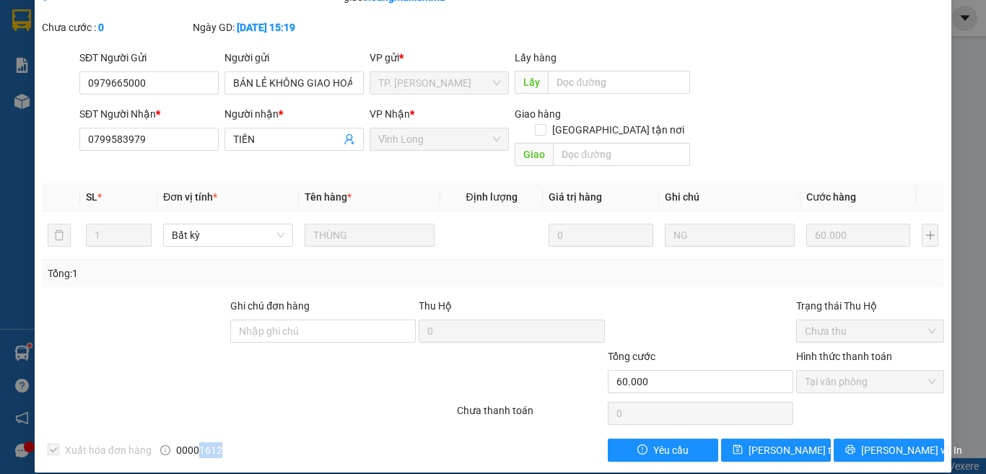
drag, startPoint x: 194, startPoint y: 436, endPoint x: 243, endPoint y: 423, distance: 50.8
click at [243, 439] on div "Xuất hóa đơn hàng 00001612" at bounding box center [153, 450] width 227 height 23
drag, startPoint x: 206, startPoint y: 434, endPoint x: 214, endPoint y: 437, distance: 8.7
copy span "1612"
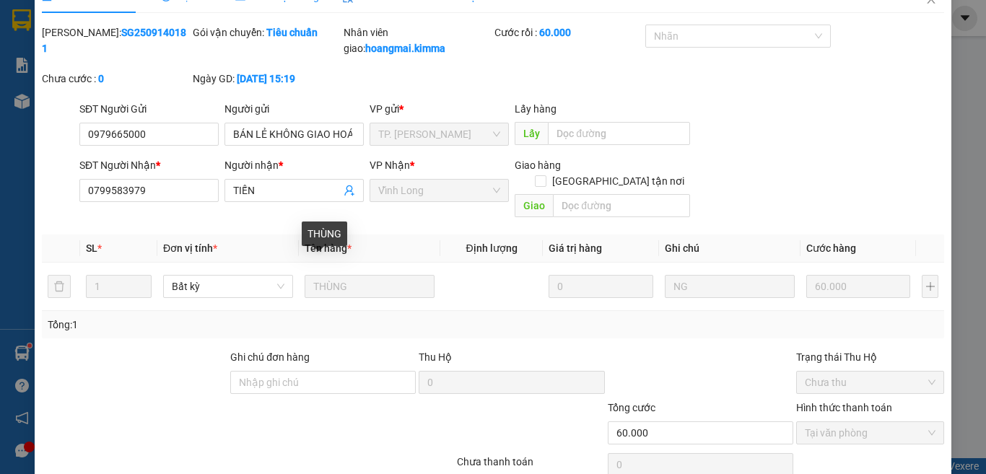
scroll to position [0, 0]
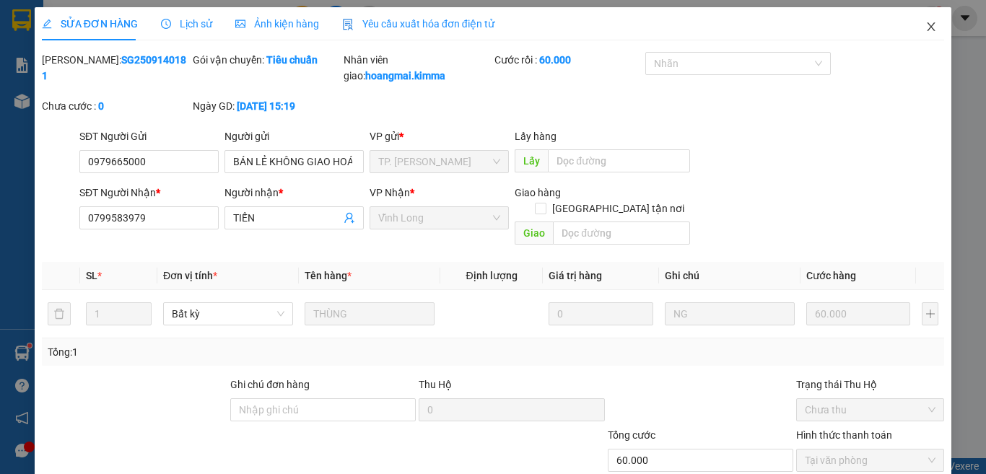
click at [925, 28] on icon "close" at bounding box center [931, 27] width 12 height 12
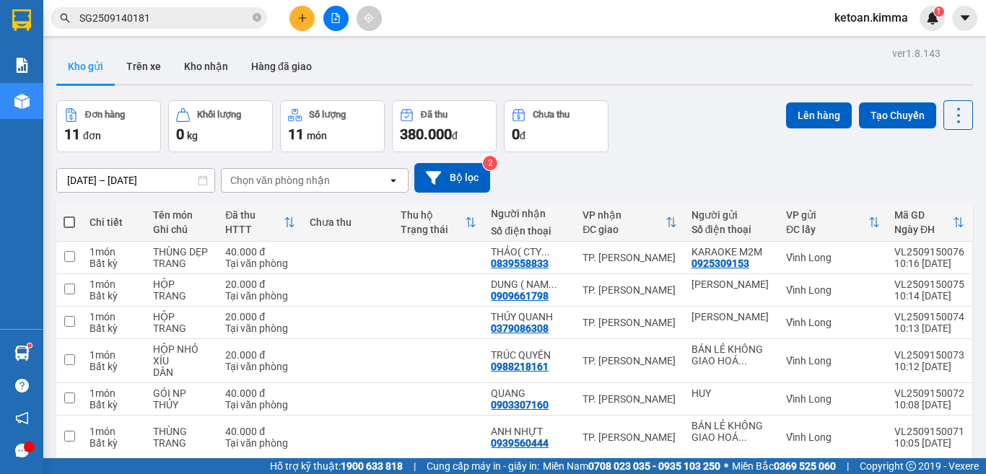
click at [104, 13] on input "SG2509140181" at bounding box center [164, 18] width 170 height 16
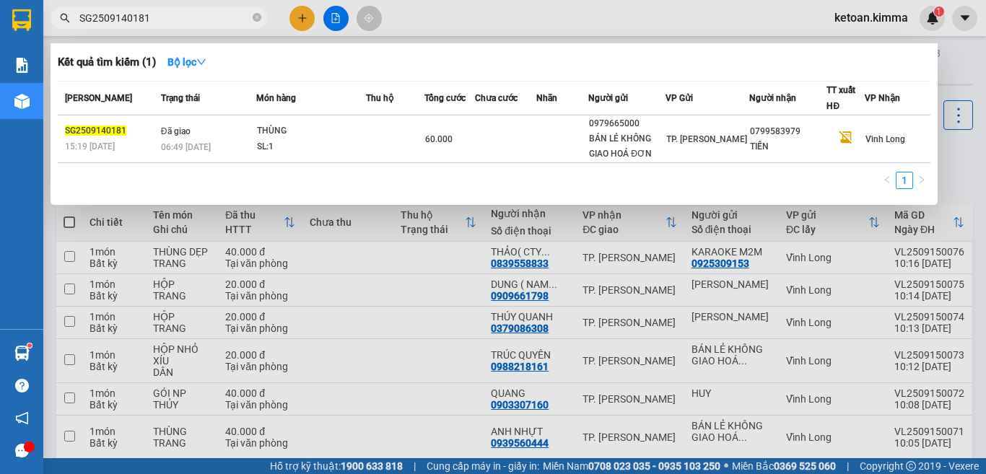
click at [104, 13] on input "SG2509140181" at bounding box center [164, 18] width 170 height 16
paste input "77"
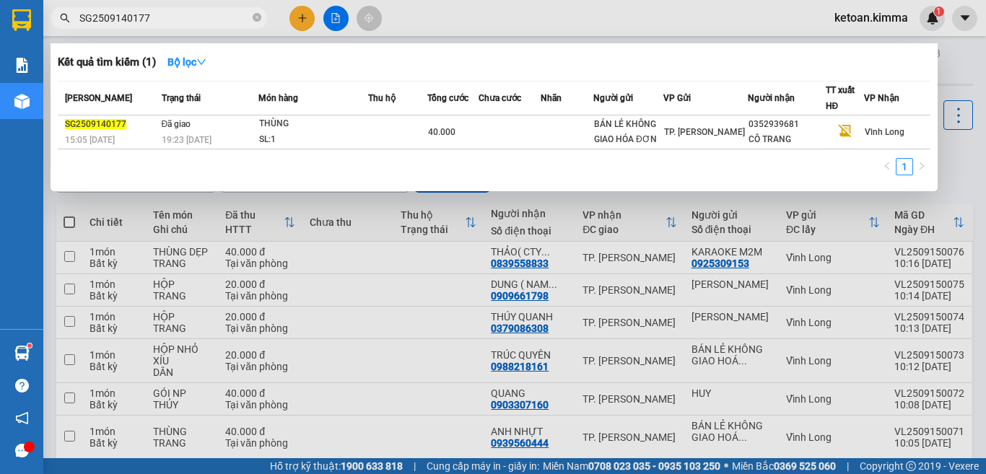
click at [119, 19] on input "SG2509140177" at bounding box center [164, 18] width 170 height 16
paste input "59"
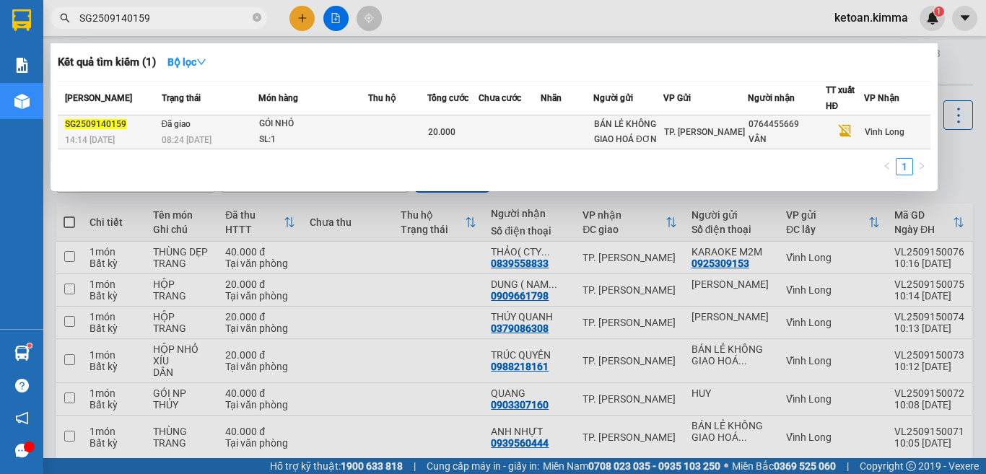
type input "SG2509140159"
click at [276, 134] on div "SL: 1" at bounding box center [313, 140] width 108 height 16
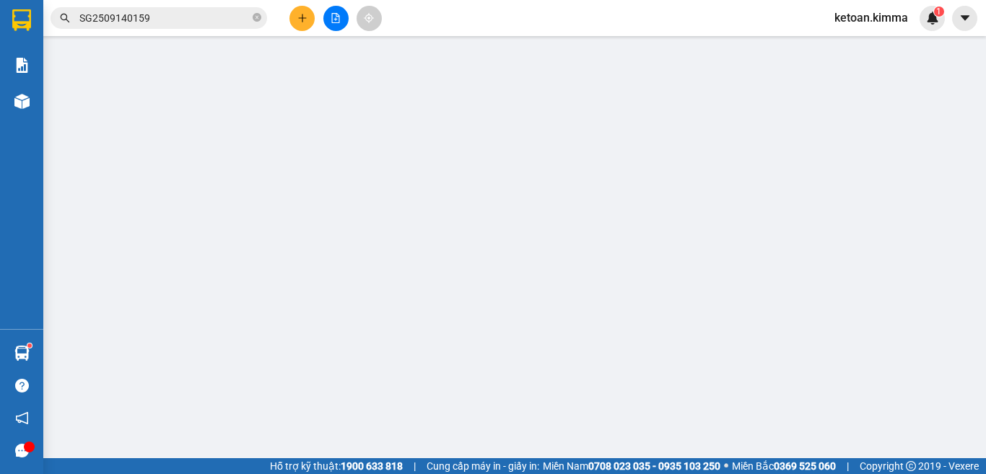
type input "BÁN LẺ KHÔNG GIAO HOÁ ĐƠN"
type input "0764455669"
type input "VÂN"
type input "20.000"
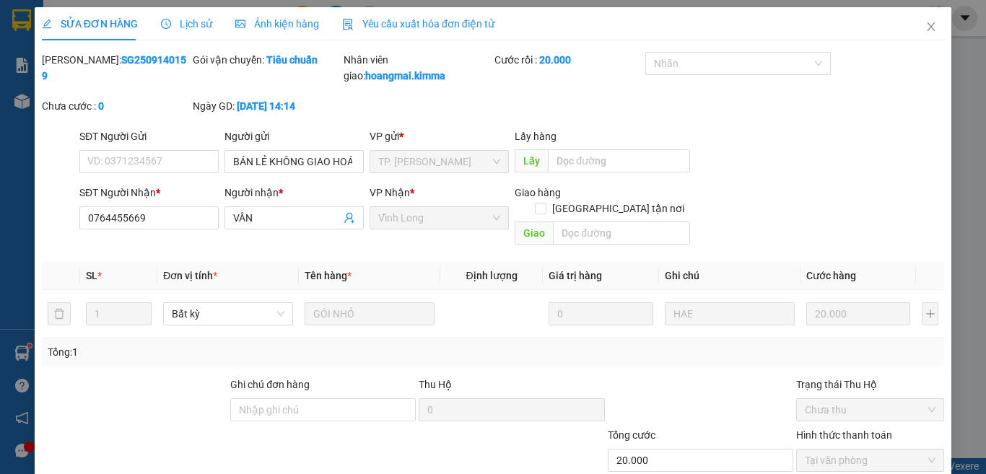
click at [398, 33] on div "Yêu cầu xuất hóa đơn điện tử" at bounding box center [418, 23] width 152 height 33
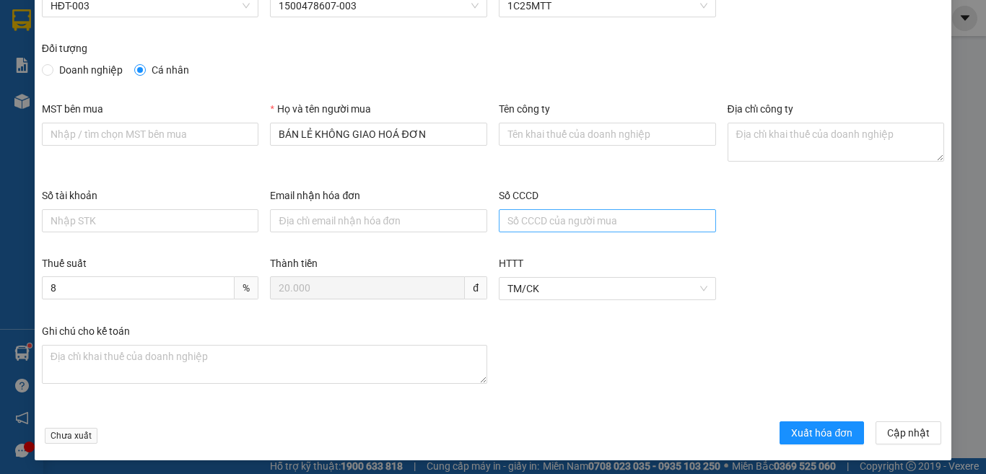
scroll to position [82, 0]
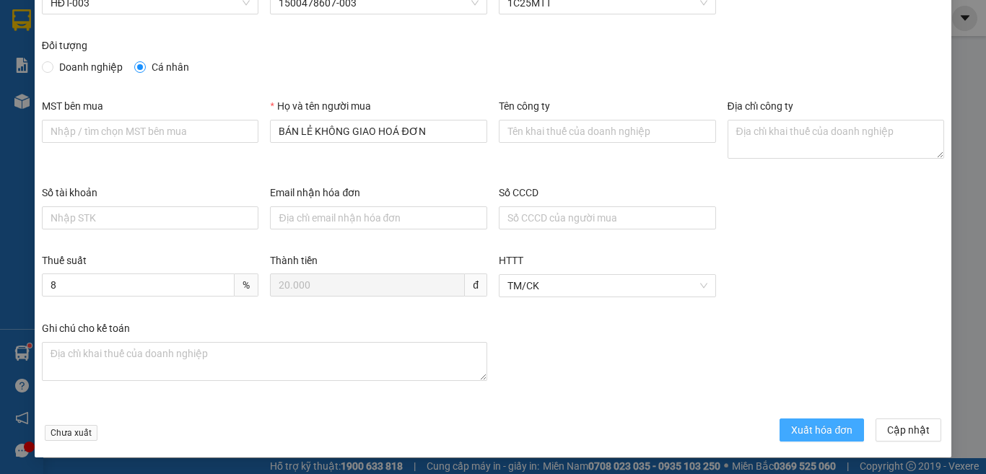
click at [791, 427] on span "Xuất hóa đơn" at bounding box center [821, 430] width 61 height 16
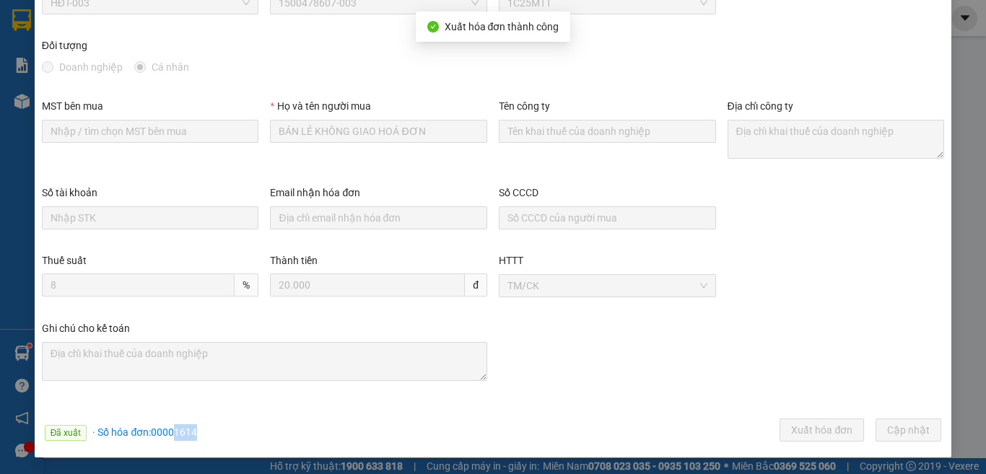
drag, startPoint x: 174, startPoint y: 433, endPoint x: 214, endPoint y: 432, distance: 39.7
click at [214, 432] on div "Đã xuất · Số hóa đơn: 00001614 Xuất hóa đơn Cập [GEOGRAPHIC_DATA]" at bounding box center [493, 433] width 908 height 28
copy span "1614"
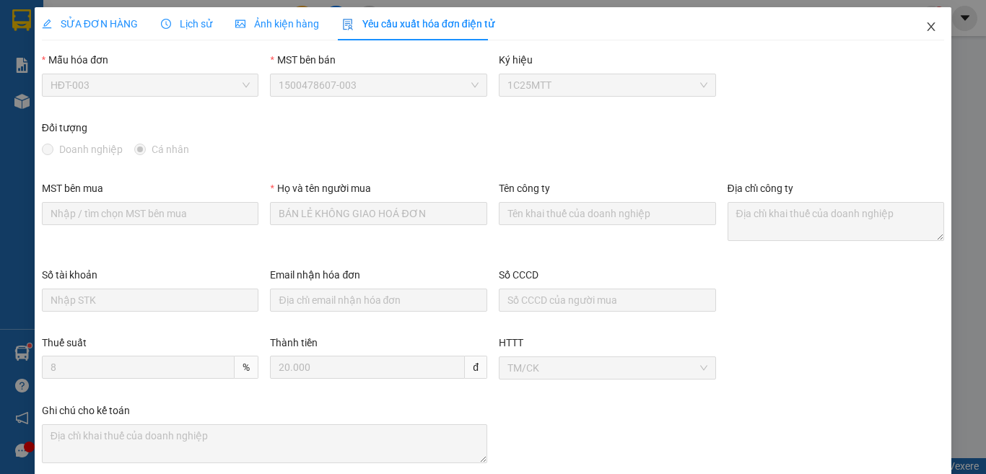
click at [925, 27] on icon "close" at bounding box center [931, 27] width 12 height 12
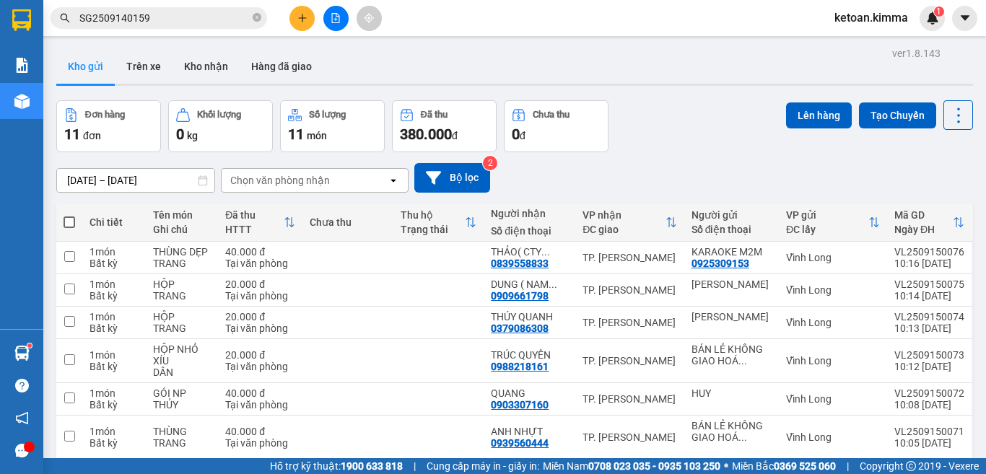
click at [95, 17] on input "SG2509140159" at bounding box center [164, 18] width 170 height 16
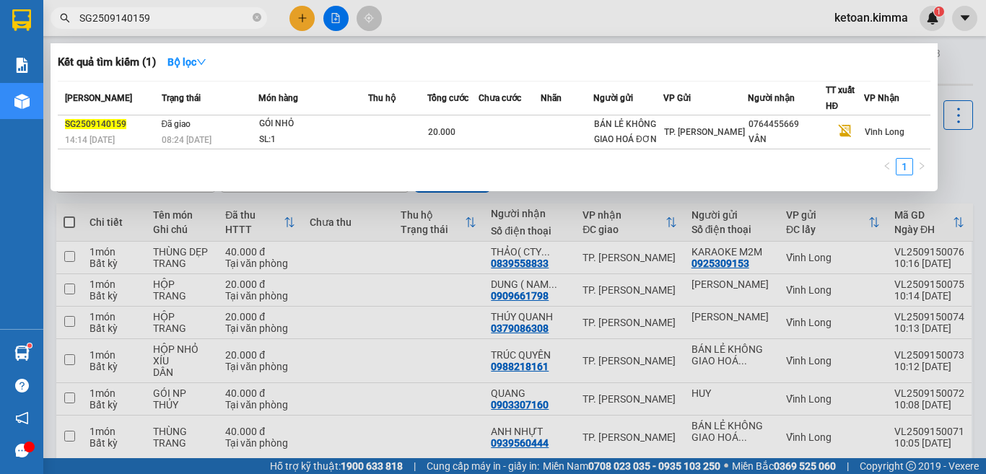
click at [95, 17] on input "SG2509140159" at bounding box center [164, 18] width 170 height 16
paste input "63"
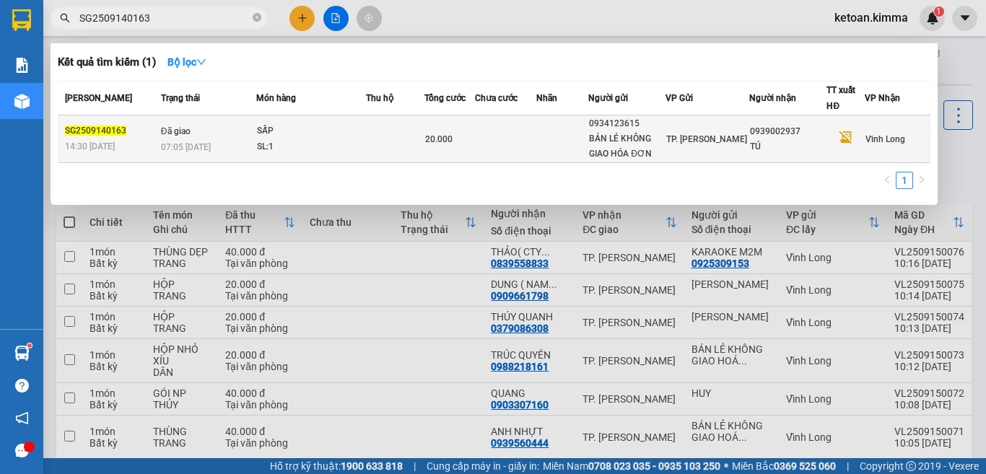
type input "SG2509140163"
click at [226, 147] on div "07:05 [DATE]" at bounding box center [208, 147] width 95 height 16
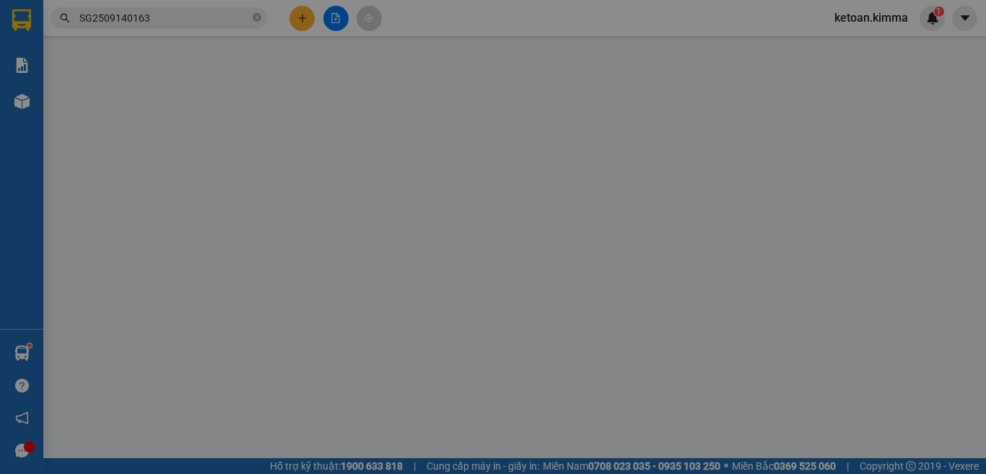
type input "0934123615"
type input "BÁN LẺ KHÔNG GIAO HÓA ĐƠN"
type input "0939002937"
type input "TÚ"
type input "20.000"
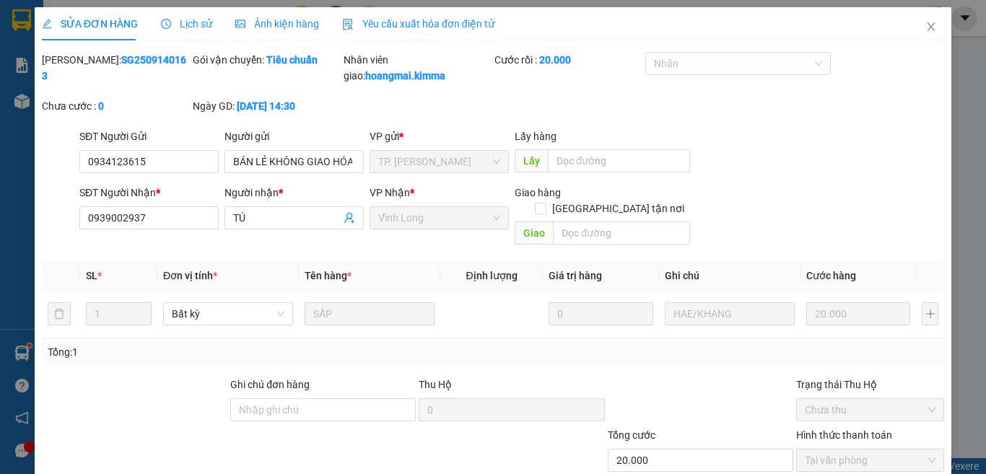
click at [389, 22] on span "Yêu cầu xuất hóa đơn điện tử" at bounding box center [418, 24] width 152 height 12
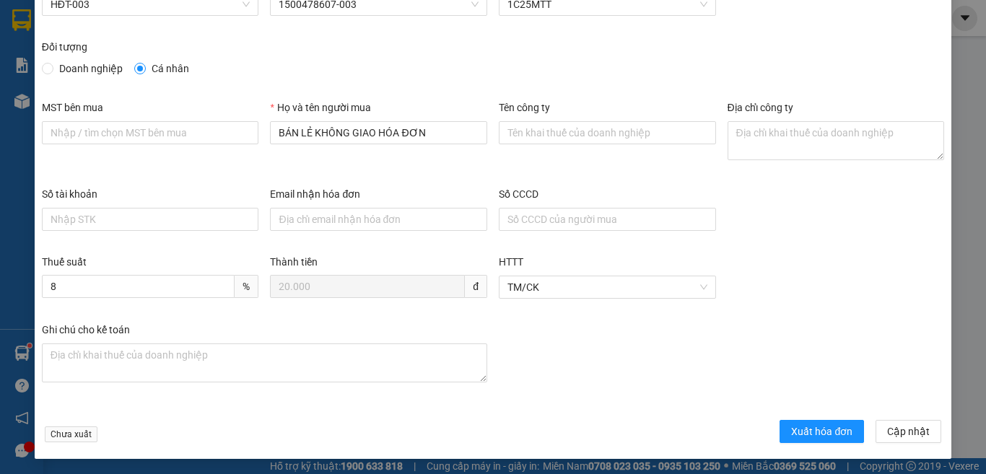
scroll to position [82, 0]
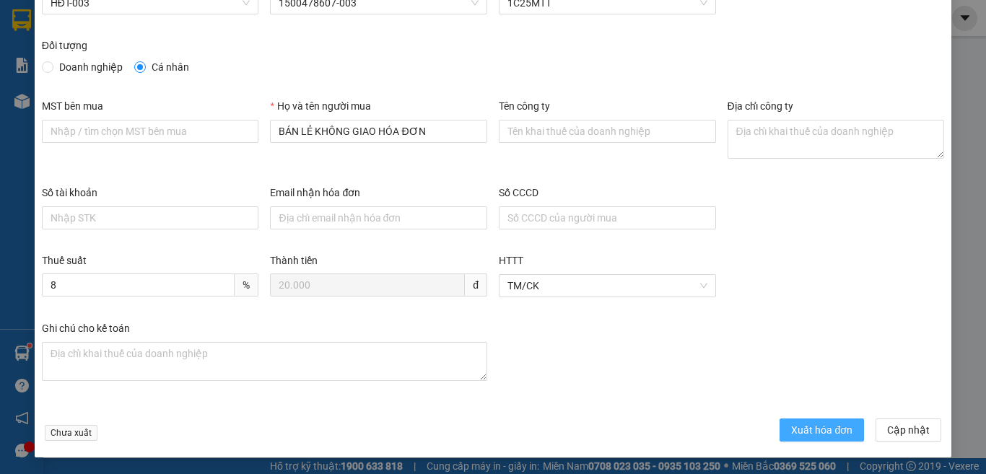
click at [796, 432] on span "Xuất hóa đơn" at bounding box center [821, 430] width 61 height 16
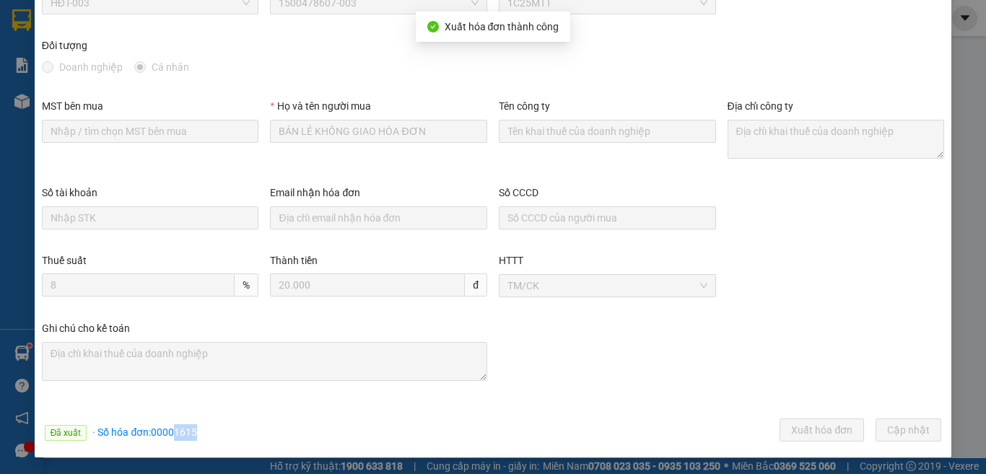
drag, startPoint x: 173, startPoint y: 429, endPoint x: 178, endPoint y: 437, distance: 9.0
click at [223, 423] on div "Đã xuất · Số hóa đơn: 00001615 Xuất hóa đơn Cập [GEOGRAPHIC_DATA]" at bounding box center [493, 433] width 908 height 28
copy span "1615"
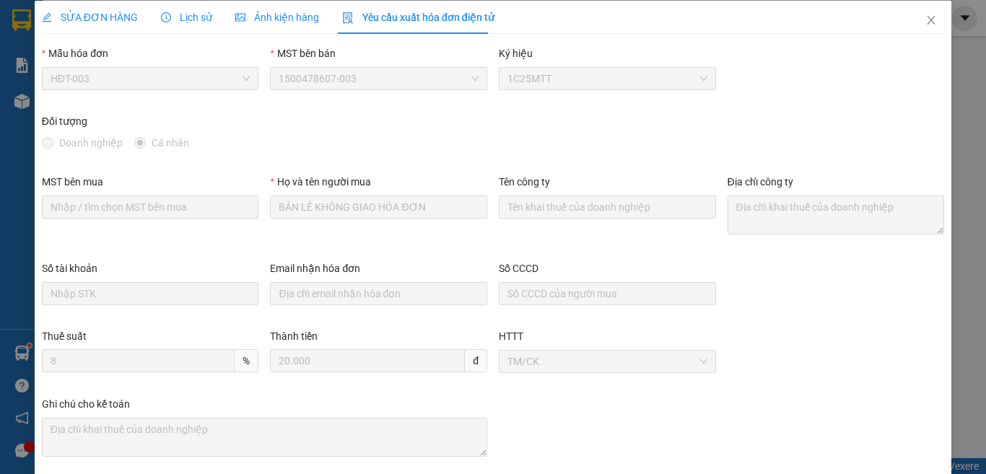
scroll to position [0, 0]
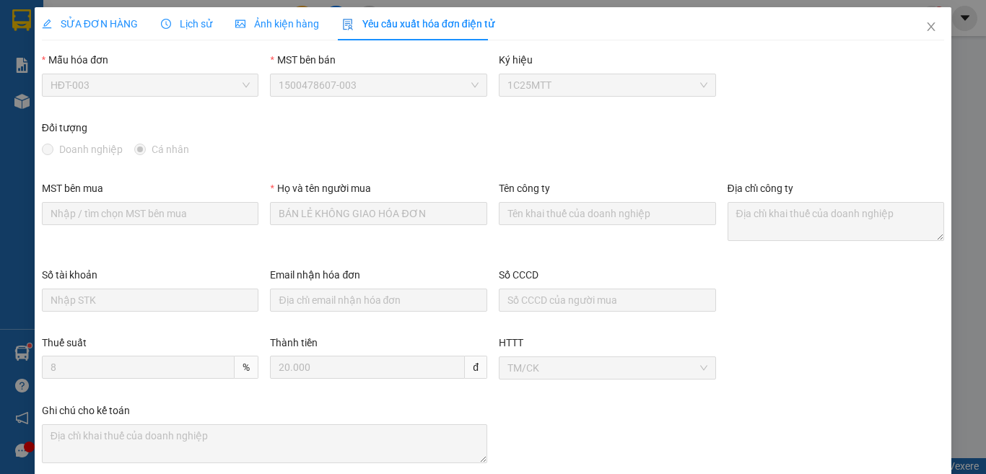
drag, startPoint x: 70, startPoint y: 19, endPoint x: 259, endPoint y: 287, distance: 328.4
click at [71, 19] on span "SỬA ĐƠN HÀNG" at bounding box center [90, 24] width 96 height 12
